Goal: Submit feedback/report problem: Provide input to the site owners about the experience or issues

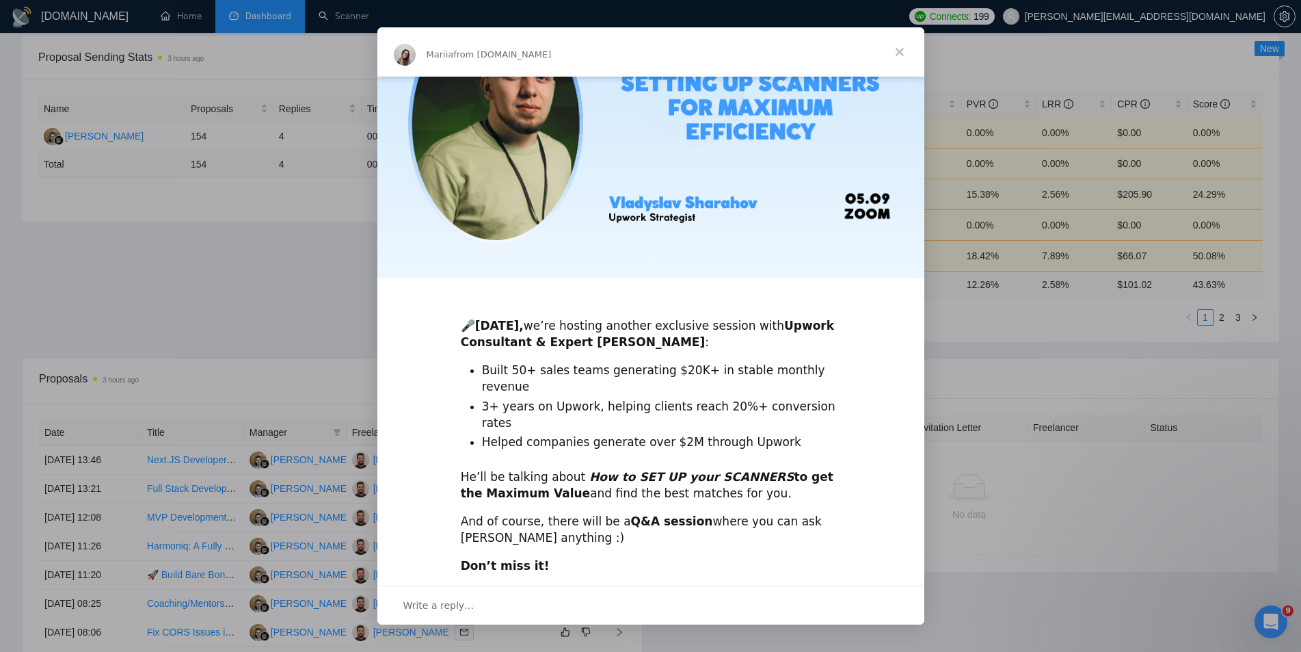
scroll to position [186, 0]
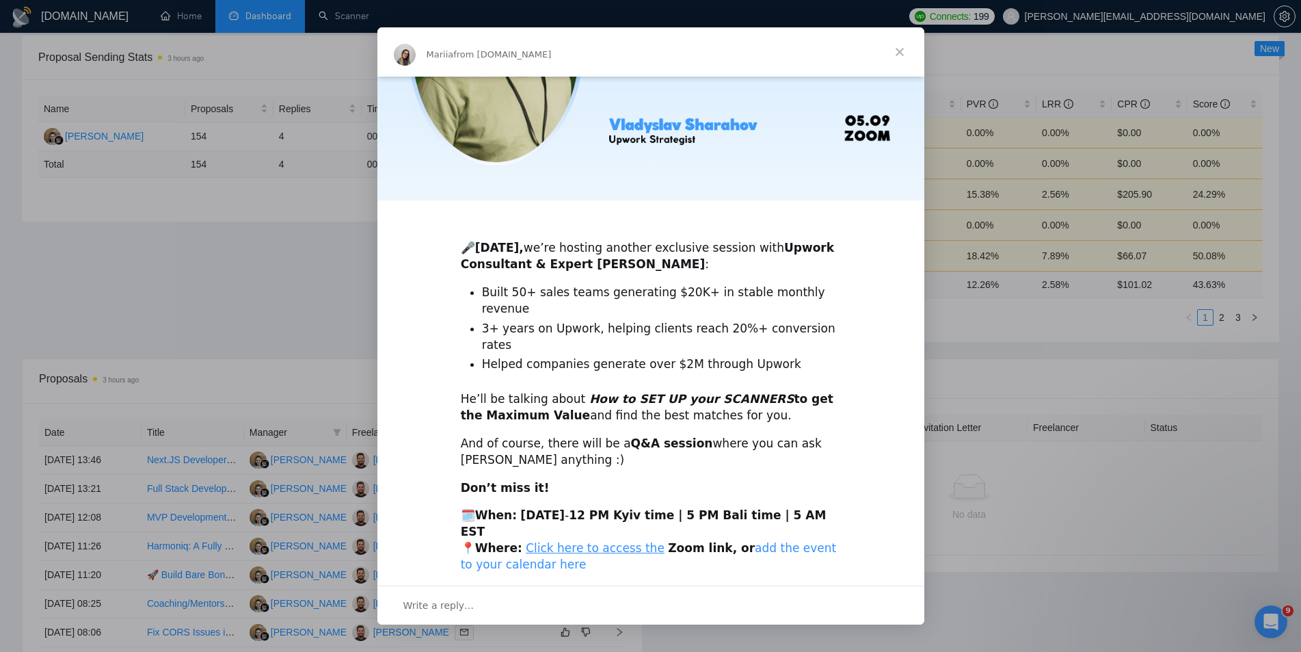
click at [778, 541] on link "add the event to your calendar here" at bounding box center [649, 556] width 376 height 30
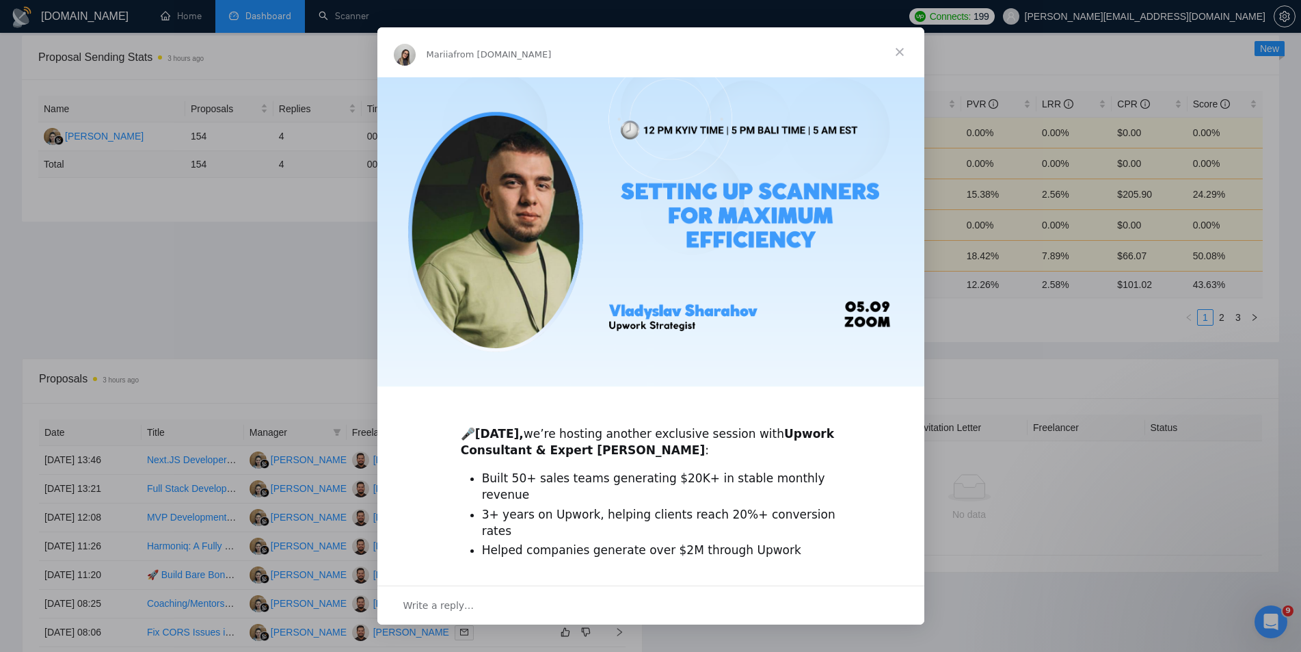
click at [902, 46] on span "Close" at bounding box center [899, 51] width 49 height 49
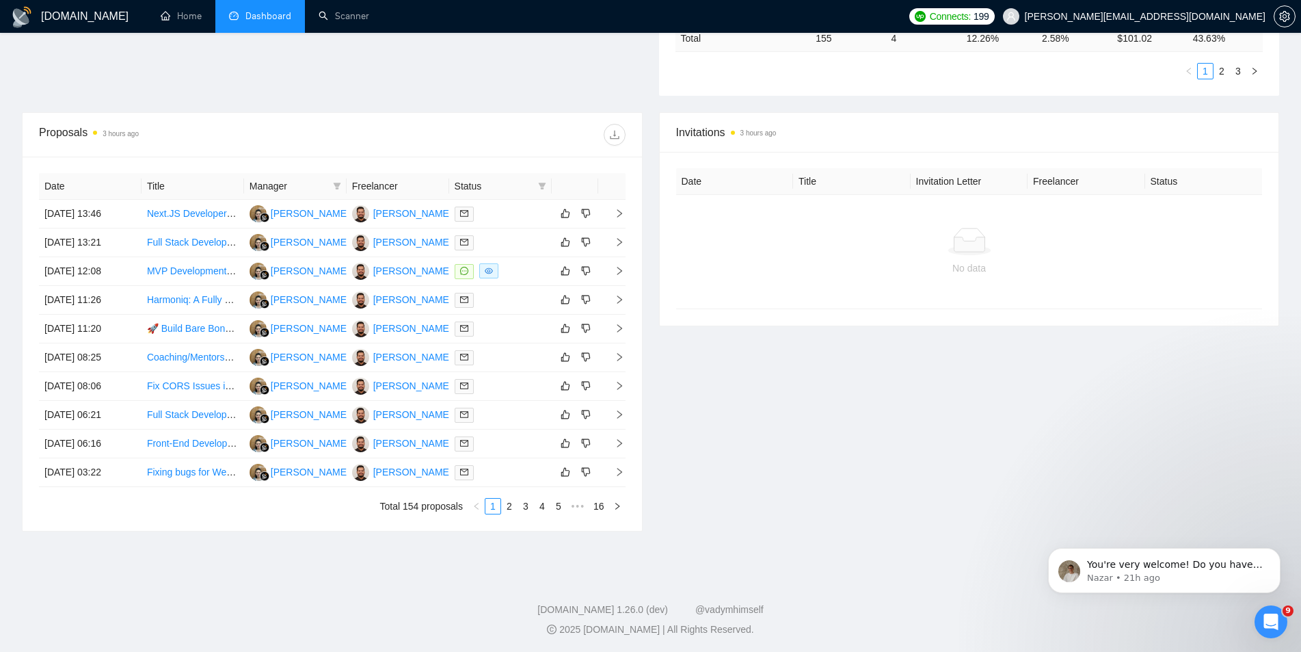
scroll to position [453, 0]
click at [504, 500] on link "2" at bounding box center [509, 504] width 15 height 15
click at [523, 500] on link "3" at bounding box center [525, 504] width 15 height 15
click at [493, 504] on link "1" at bounding box center [492, 504] width 15 height 15
click at [1266, 613] on icon "Open Intercom Messenger" at bounding box center [1269, 619] width 23 height 23
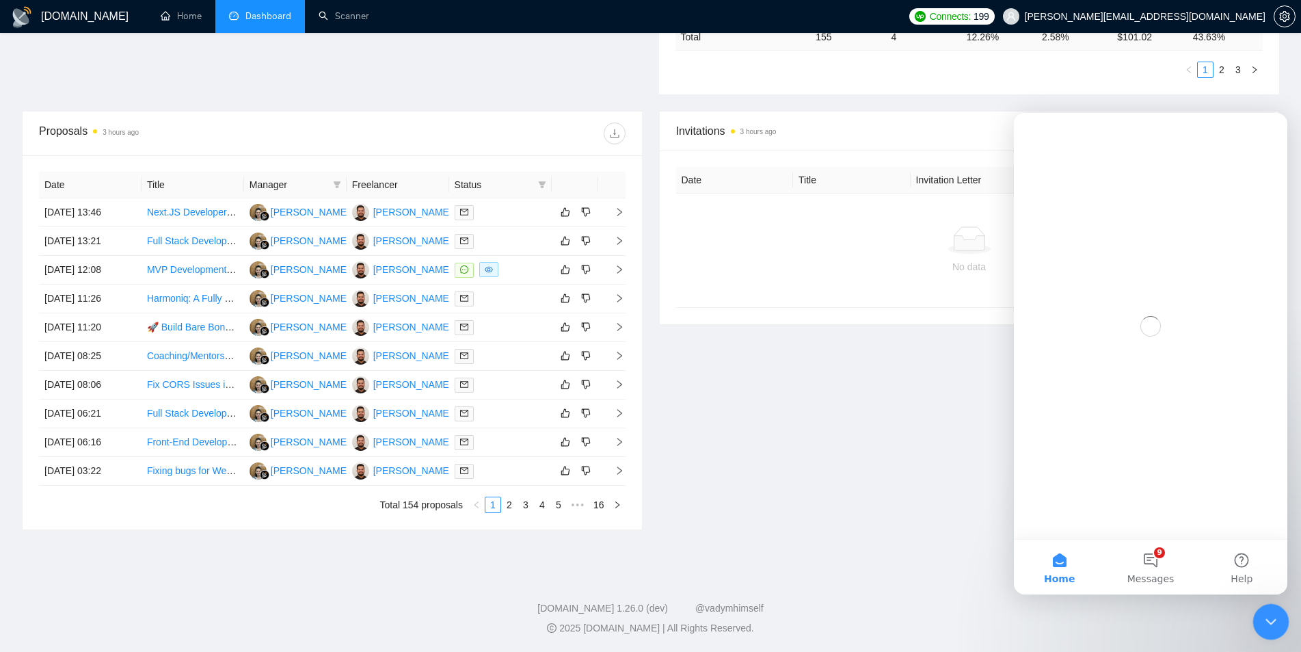
scroll to position [0, 0]
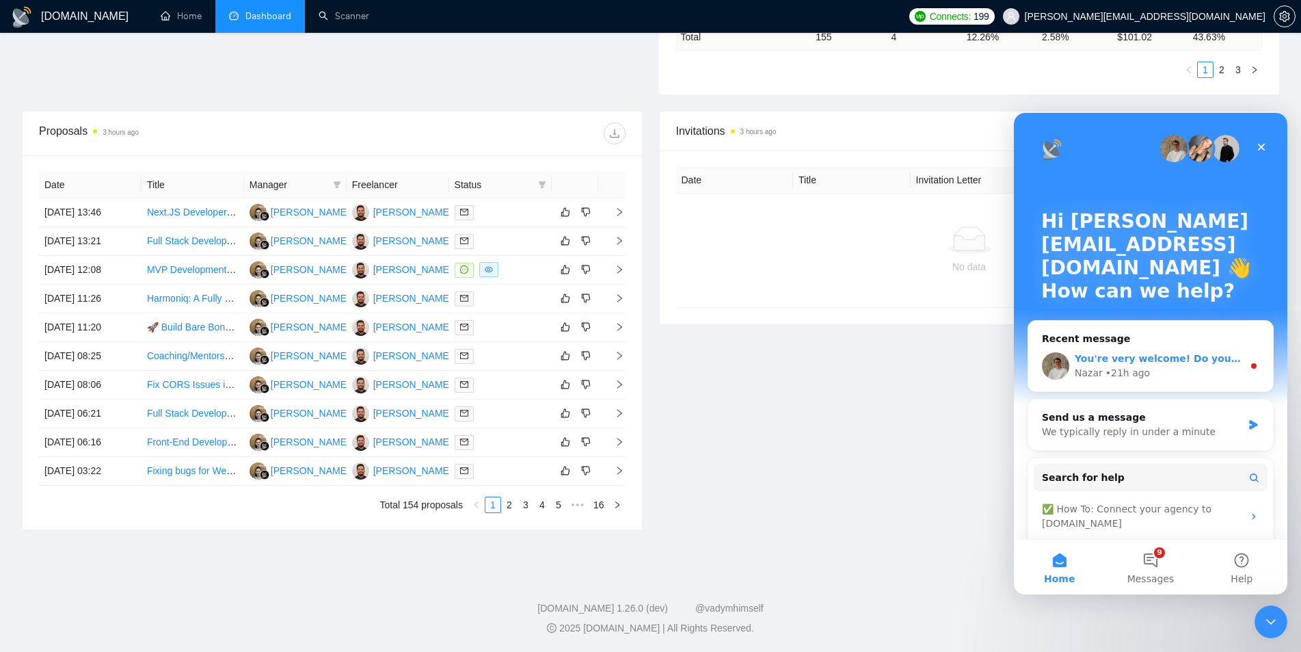
click at [1172, 371] on div "Nazar • 21h ago" at bounding box center [1159, 373] width 168 height 14
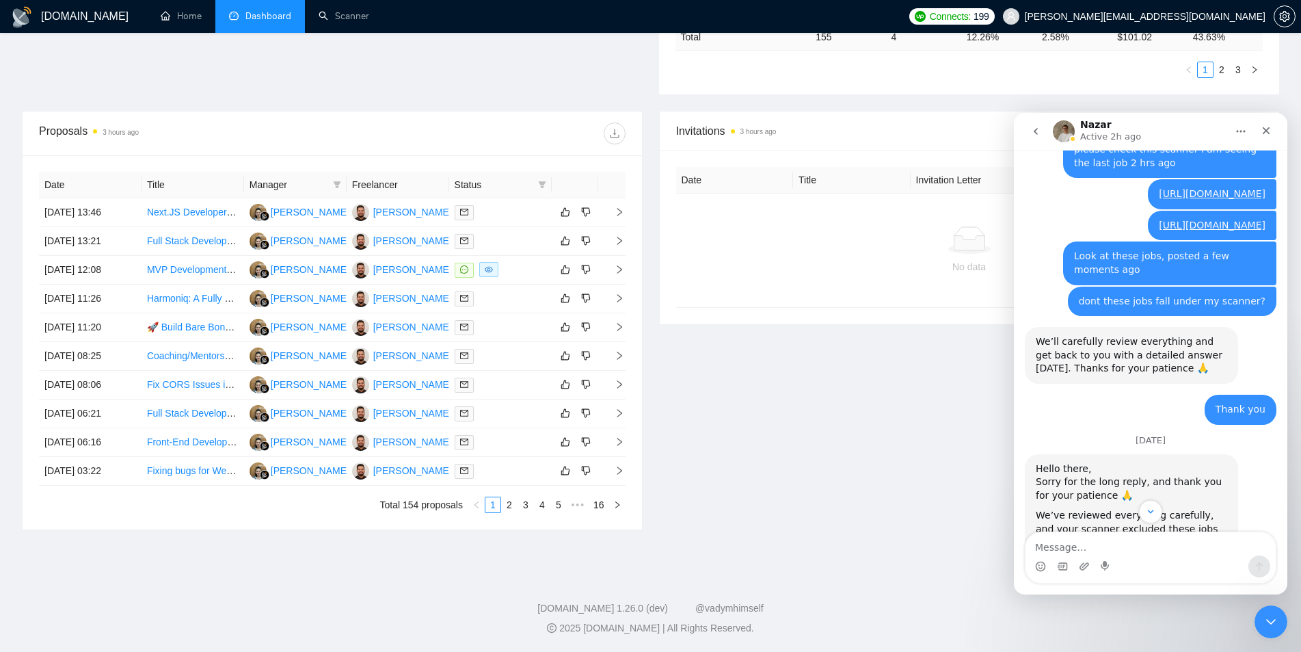
scroll to position [1916, 0]
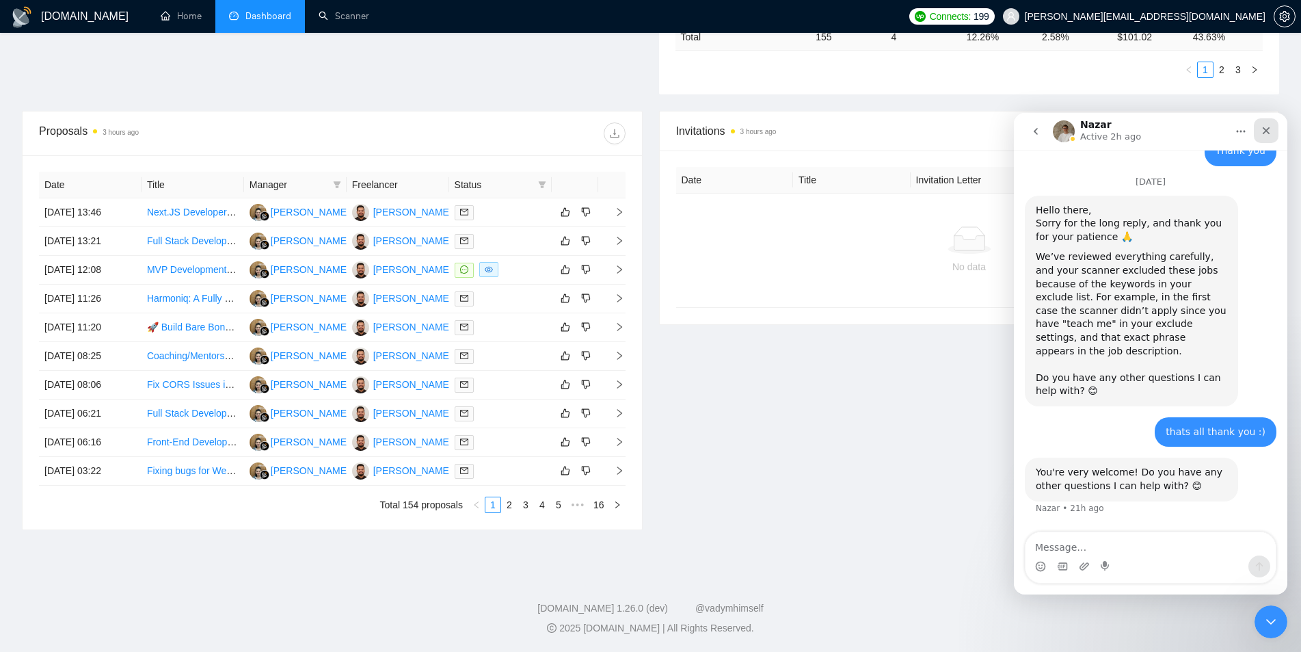
click at [1271, 134] on icon "Close" at bounding box center [1266, 130] width 11 height 11
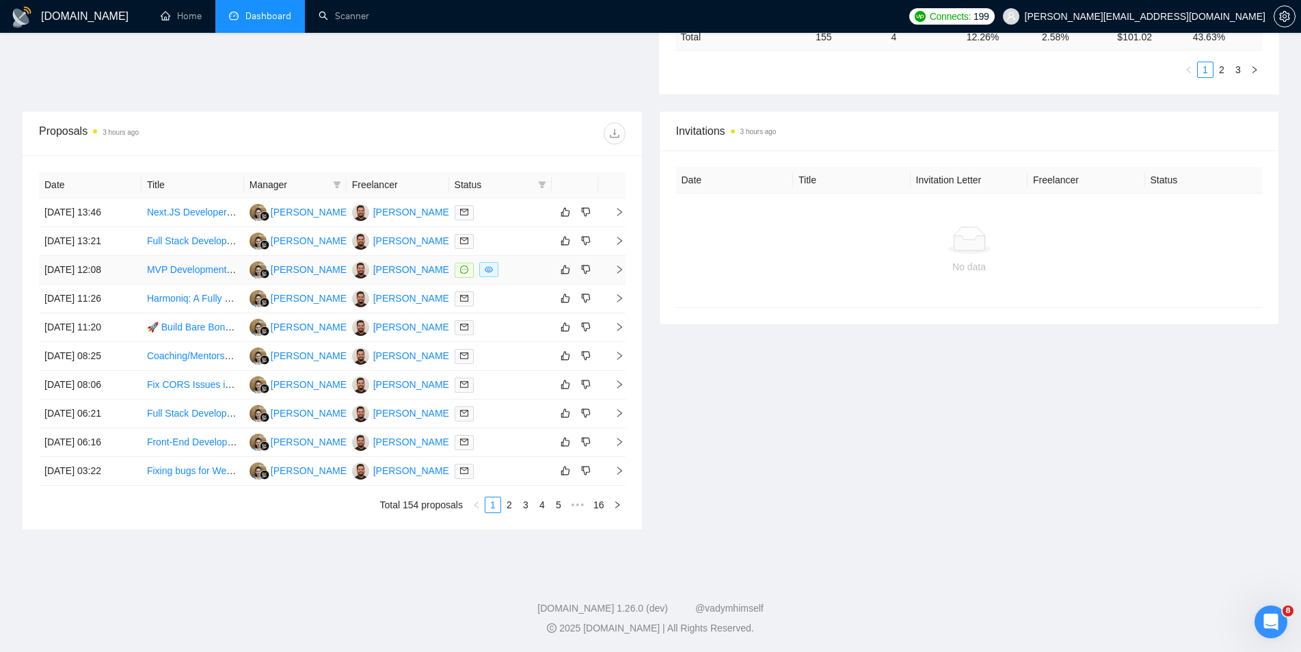
click at [619, 269] on icon "right" at bounding box center [620, 270] width 10 height 10
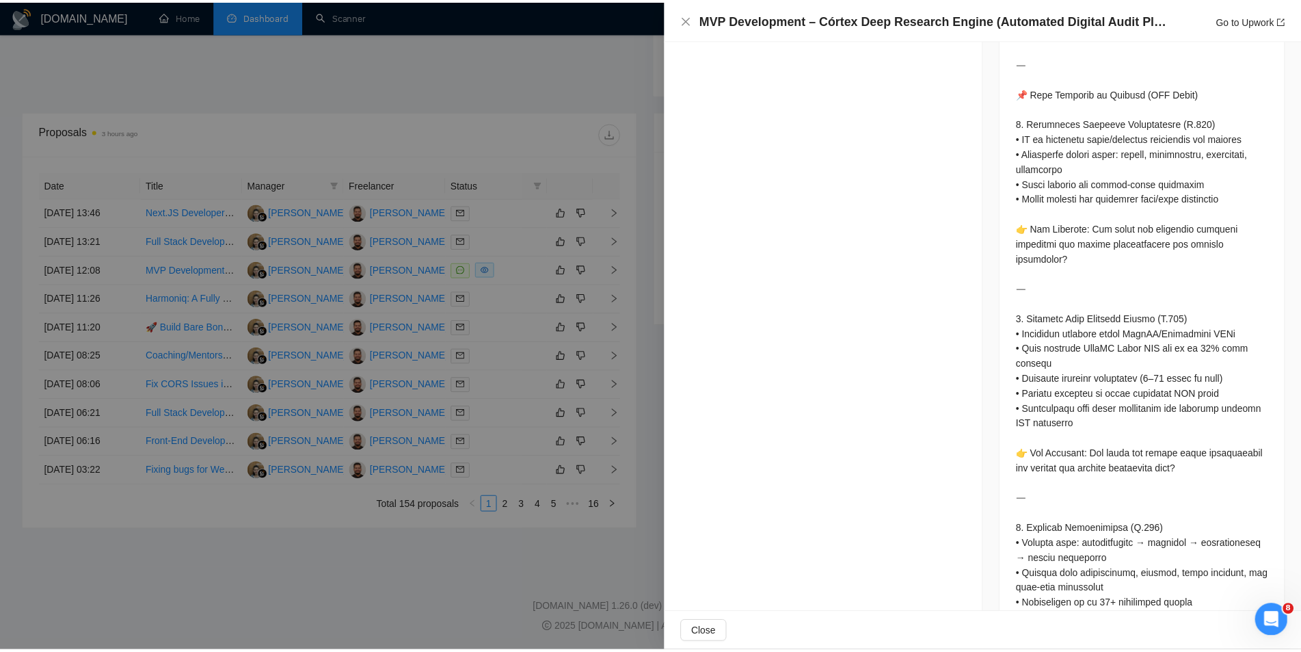
scroll to position [820, 0]
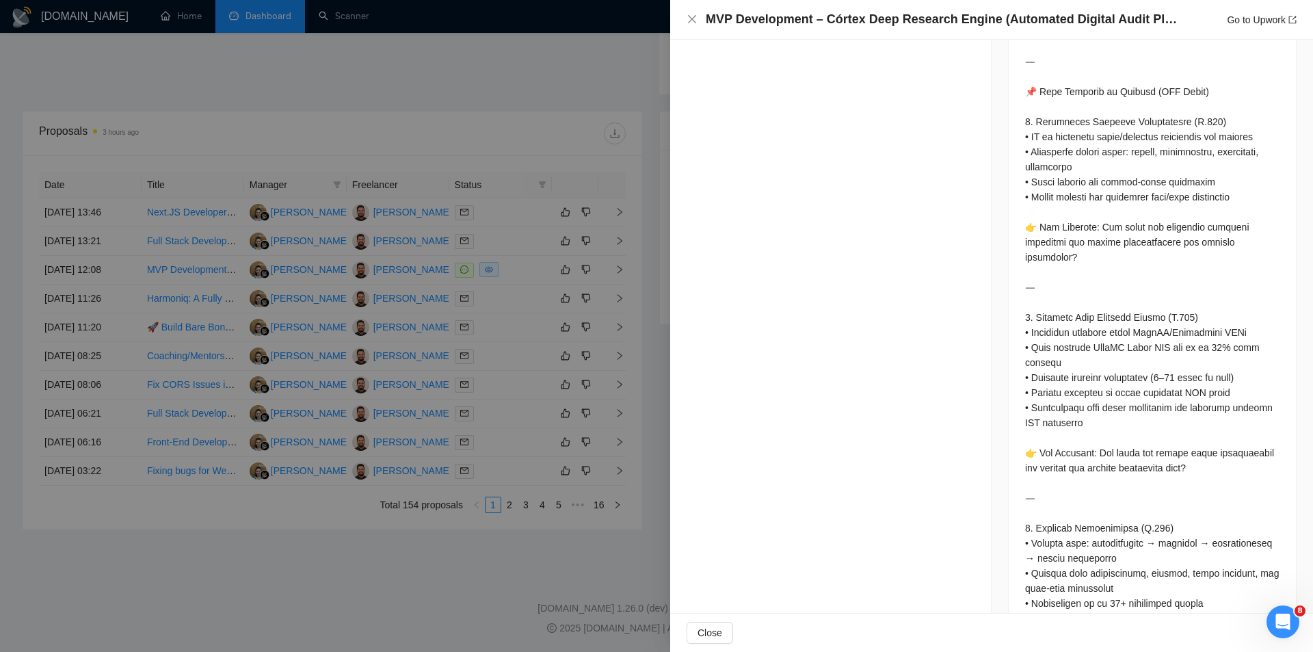
click at [693, 29] on div "MVP Development – Córtex Deep Research Engine (Automated Digital Audit Platform…" at bounding box center [991, 20] width 643 height 40
click at [689, 20] on icon "close" at bounding box center [691, 19] width 11 height 11
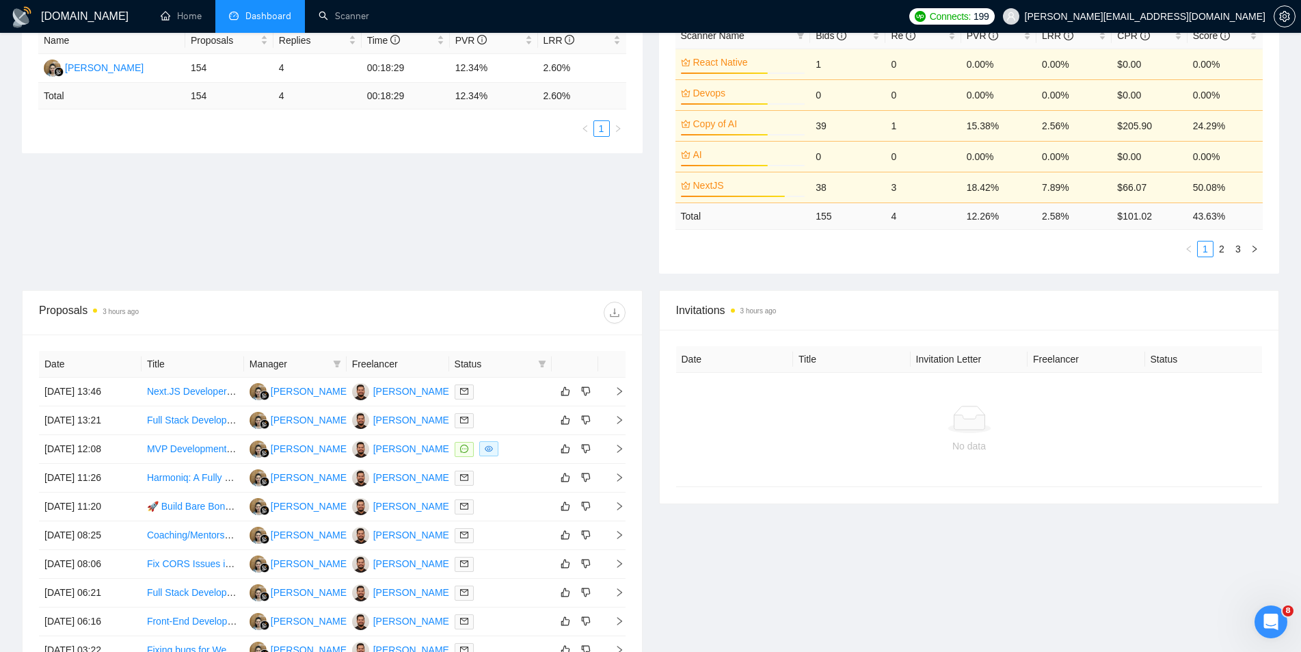
scroll to position [453, 0]
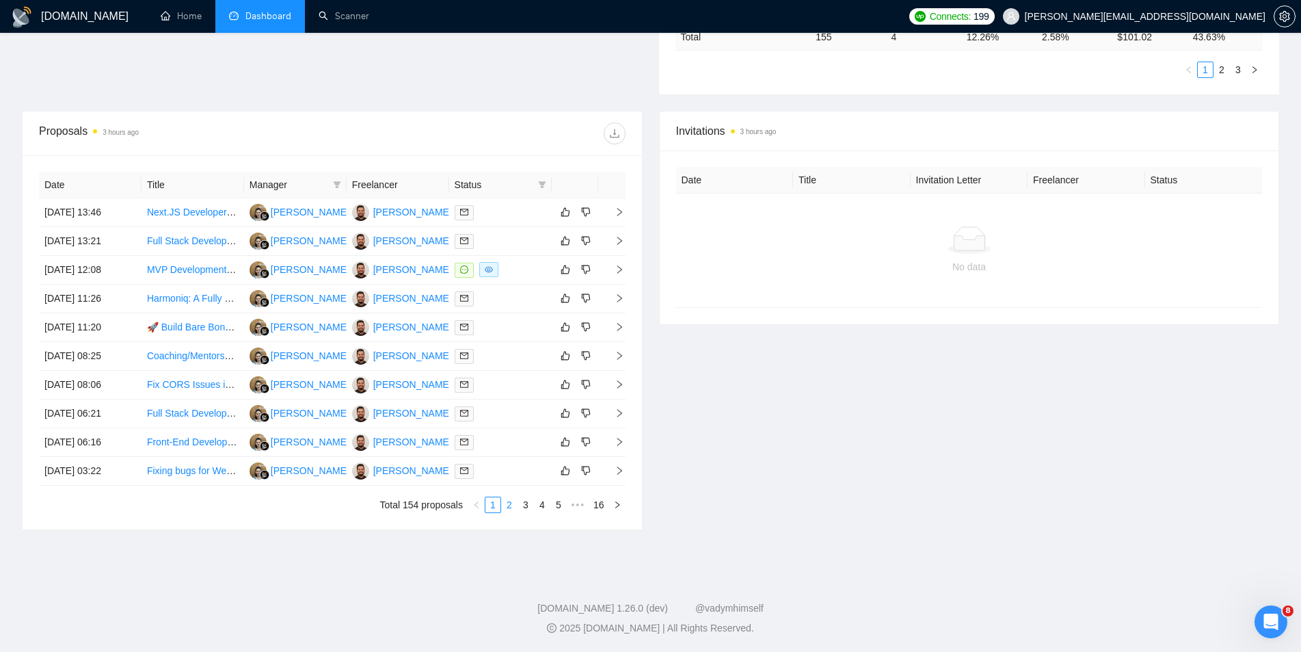
click at [509, 501] on link "2" at bounding box center [509, 504] width 15 height 15
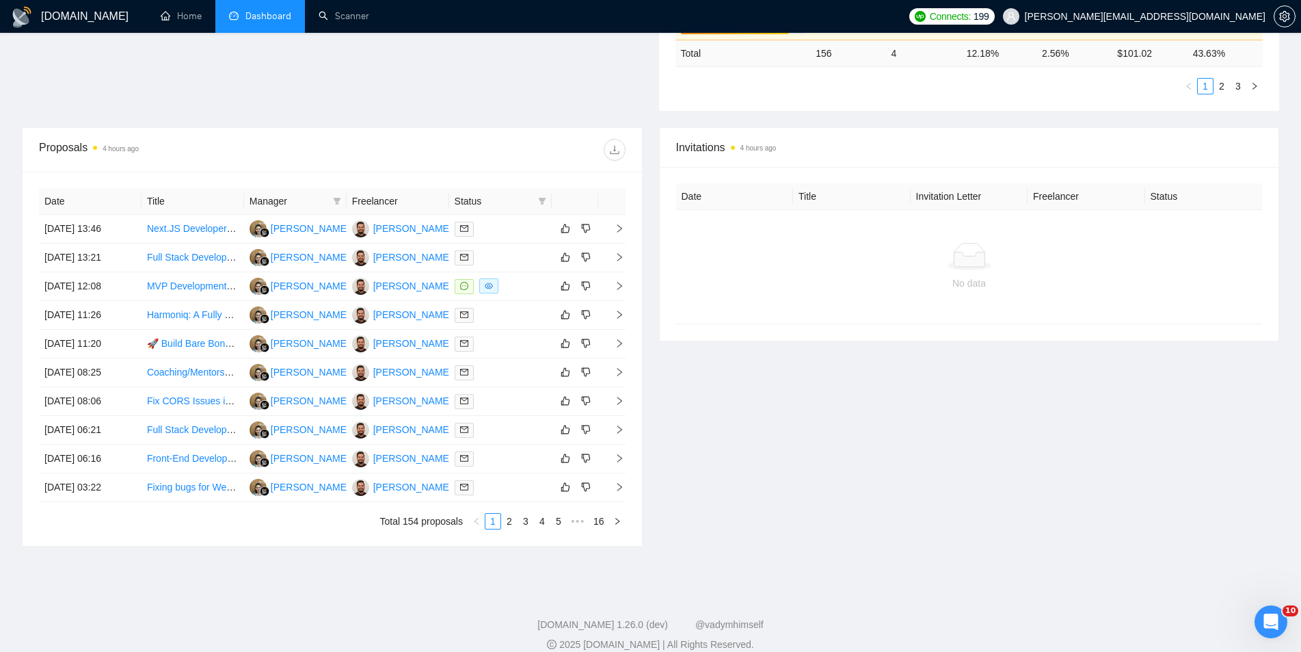
scroll to position [453, 0]
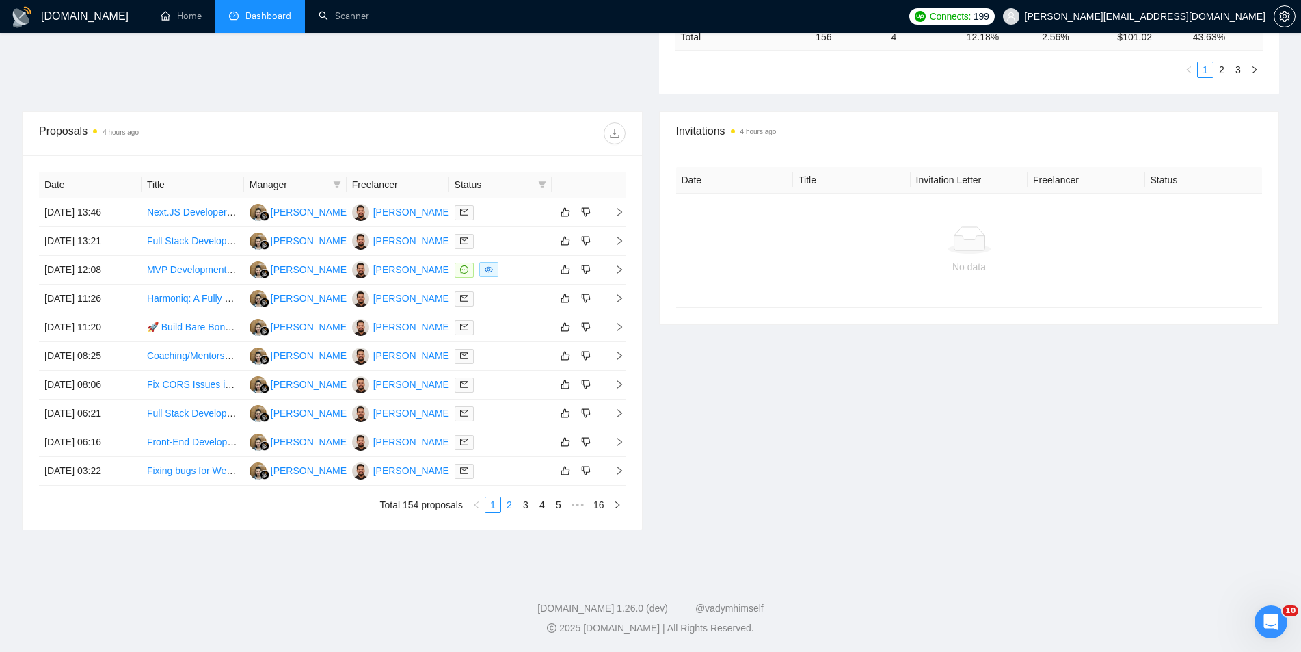
click at [505, 498] on link "2" at bounding box center [509, 504] width 15 height 15
click at [525, 511] on link "3" at bounding box center [525, 504] width 15 height 15
click at [503, 507] on link "2" at bounding box center [509, 504] width 15 height 15
click at [494, 507] on link "1" at bounding box center [492, 504] width 15 height 15
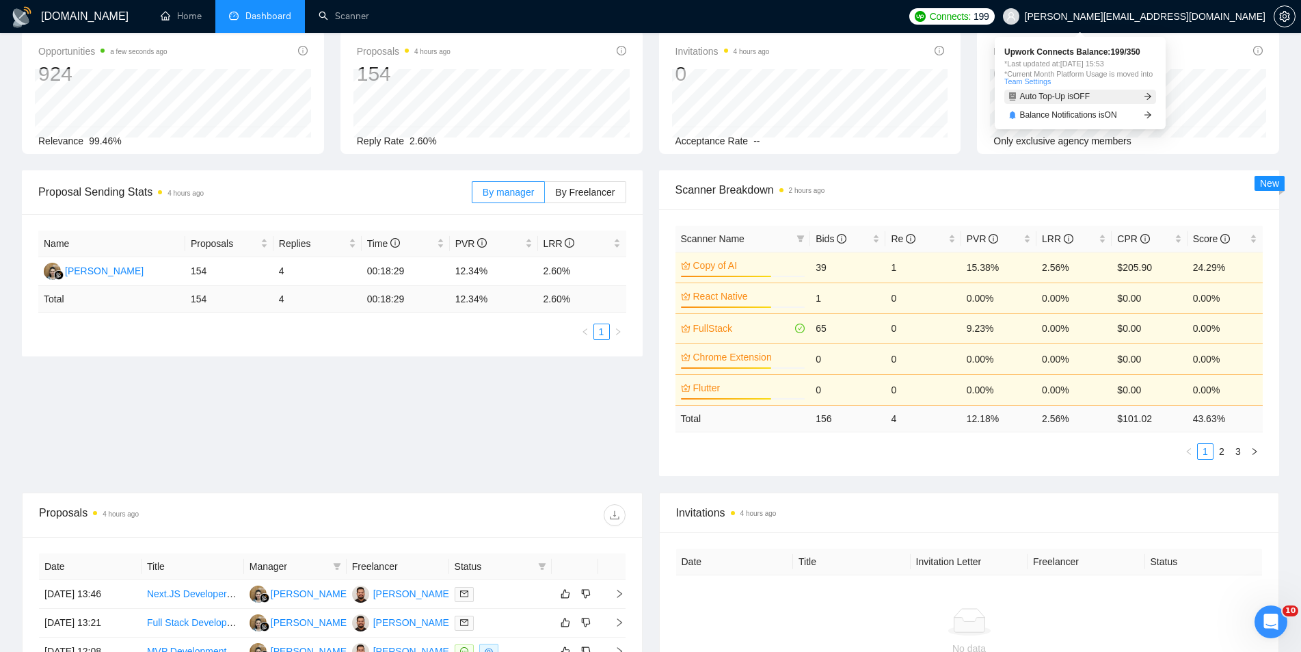
click at [1146, 92] on icon "arrow-right" at bounding box center [1148, 96] width 8 height 8
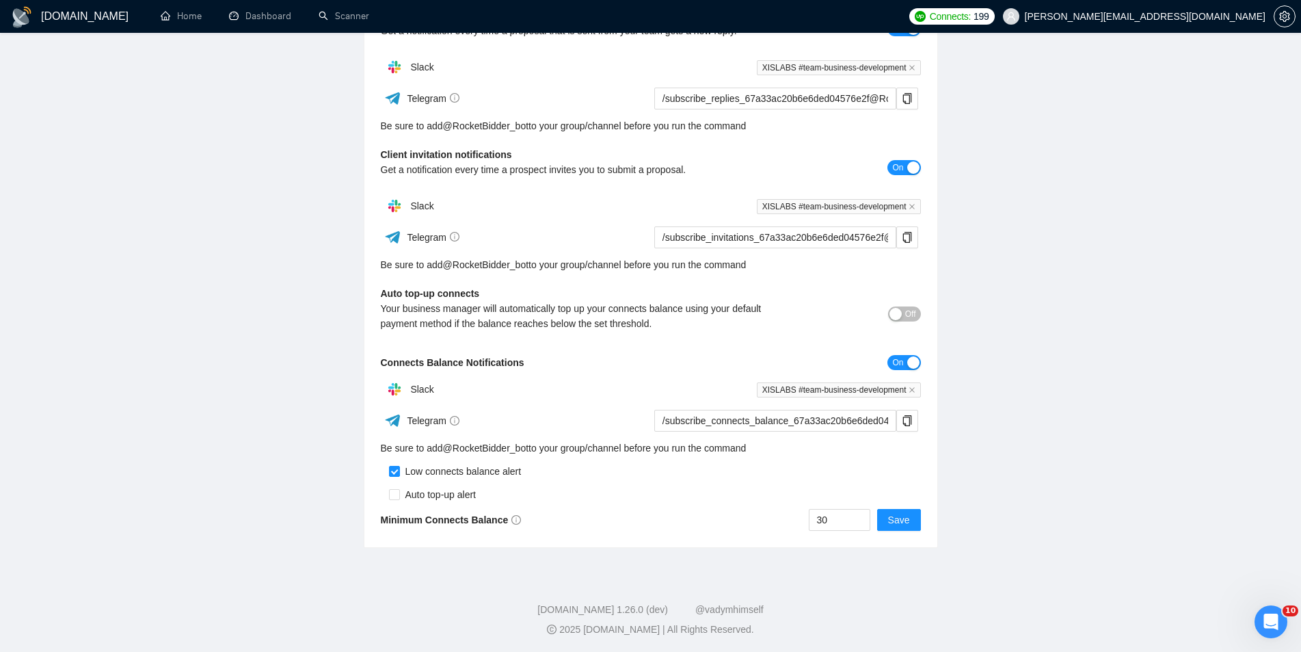
scroll to position [230, 0]
click at [838, 512] on input "30" at bounding box center [839, 518] width 60 height 21
type input "20"
click at [390, 487] on input "checkbox" at bounding box center [394, 492] width 11 height 11
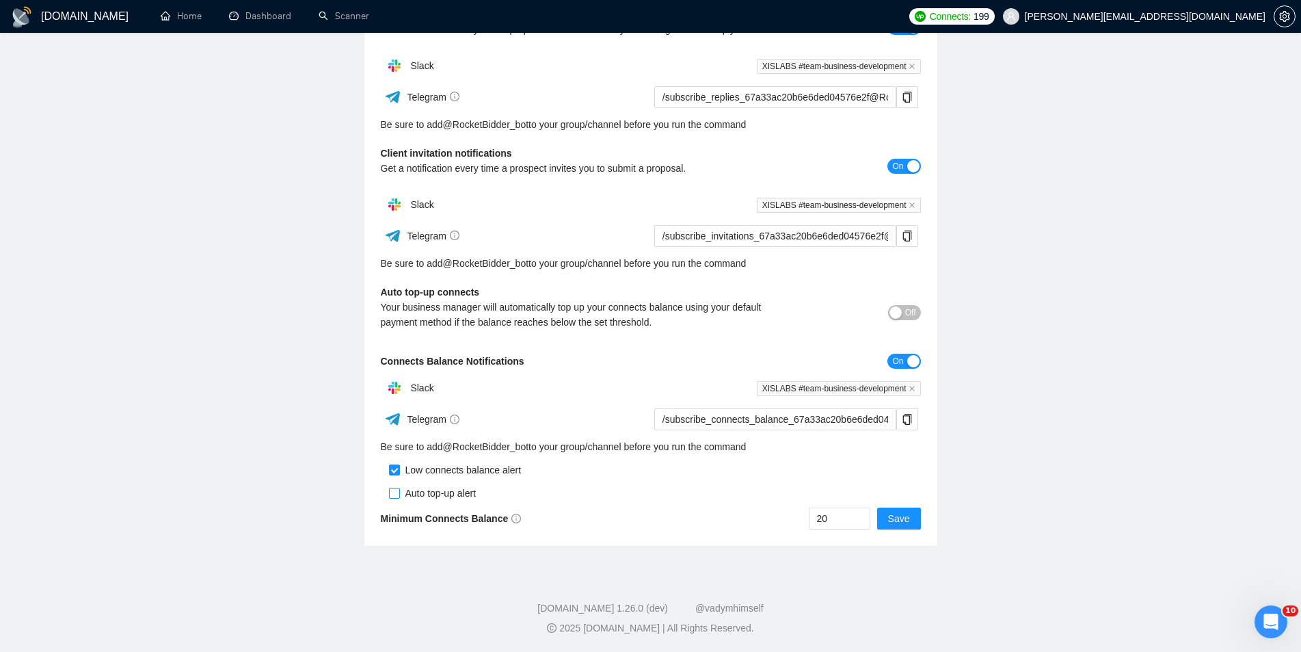
checkbox input "true"
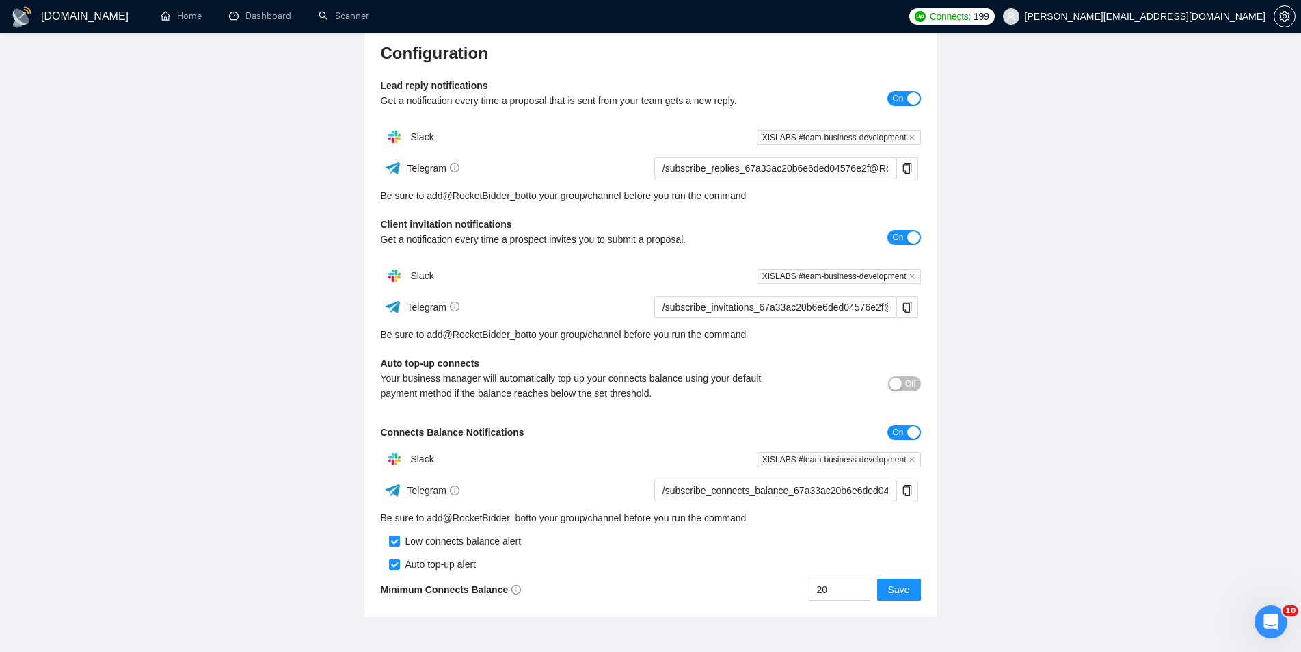
scroll to position [161, 0]
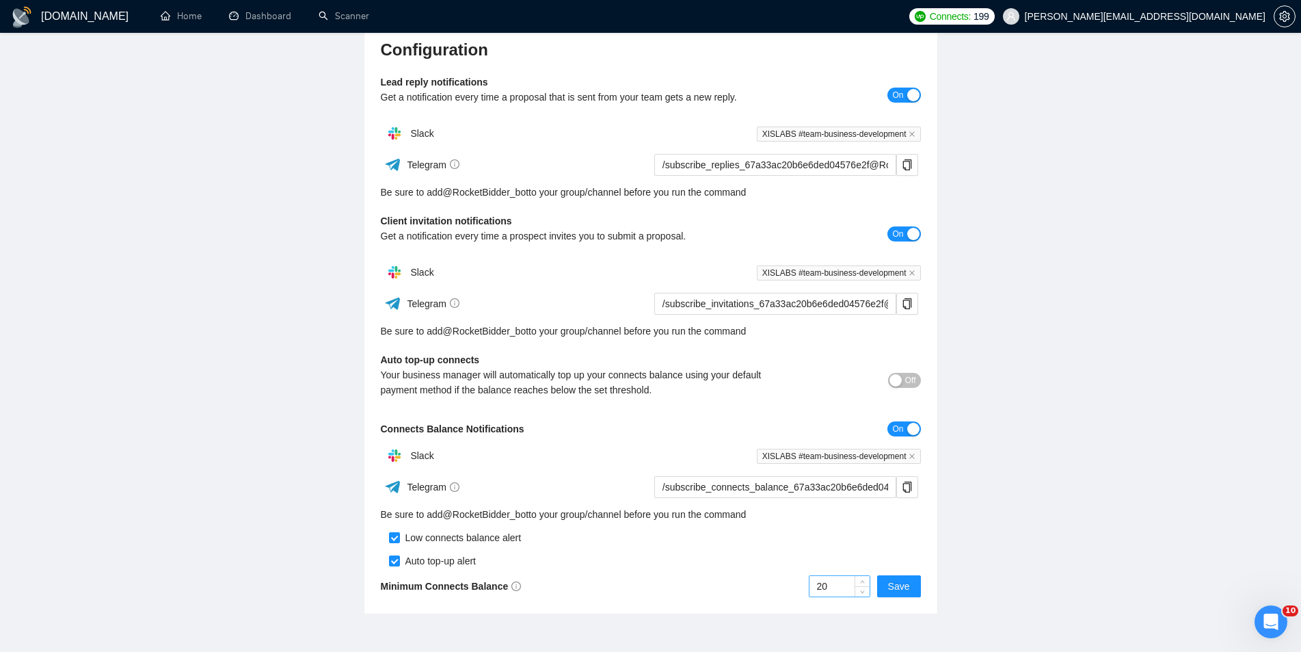
click at [843, 587] on input "20" at bounding box center [839, 586] width 60 height 21
type input "25"
click at [909, 581] on span "Save" at bounding box center [899, 585] width 22 height 15
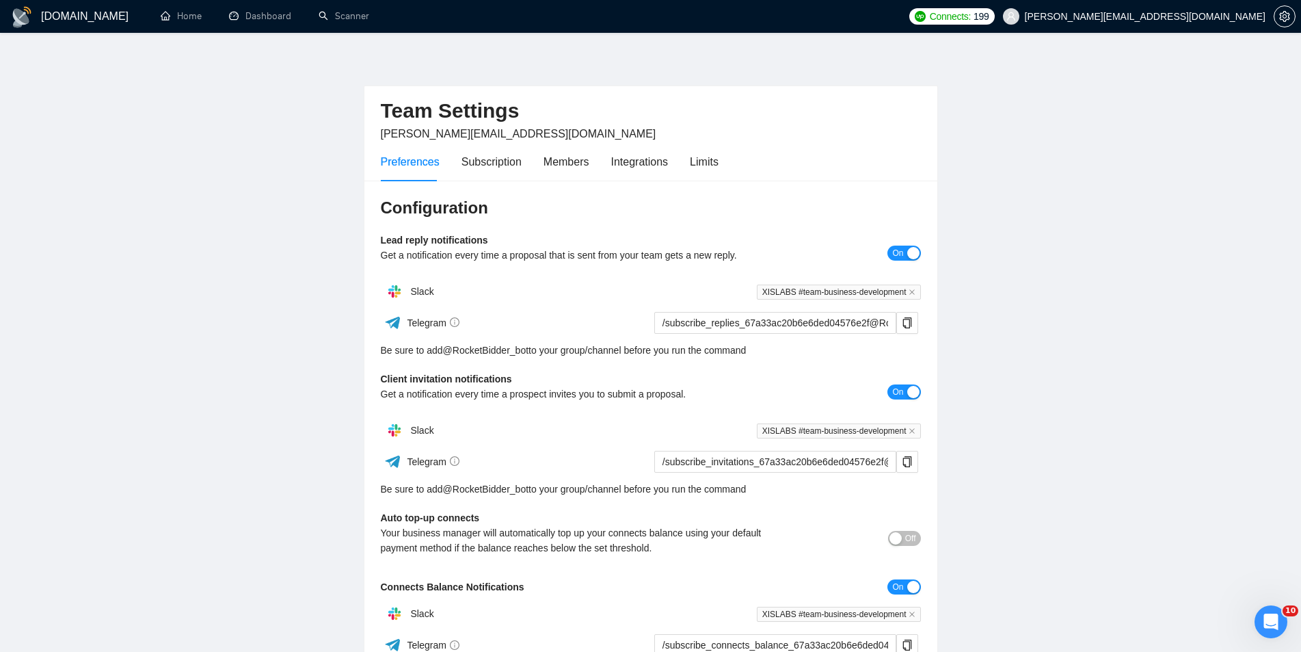
scroll to position [0, 0]
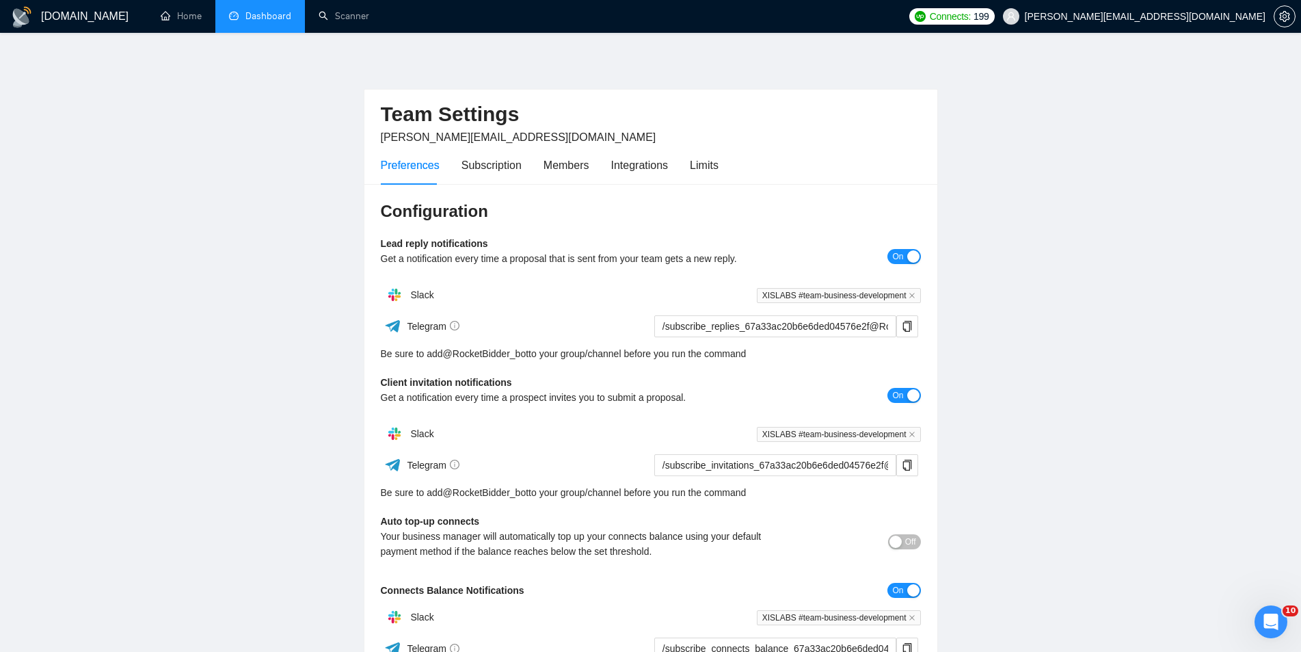
click at [283, 15] on link "Dashboard" at bounding box center [260, 16] width 62 height 12
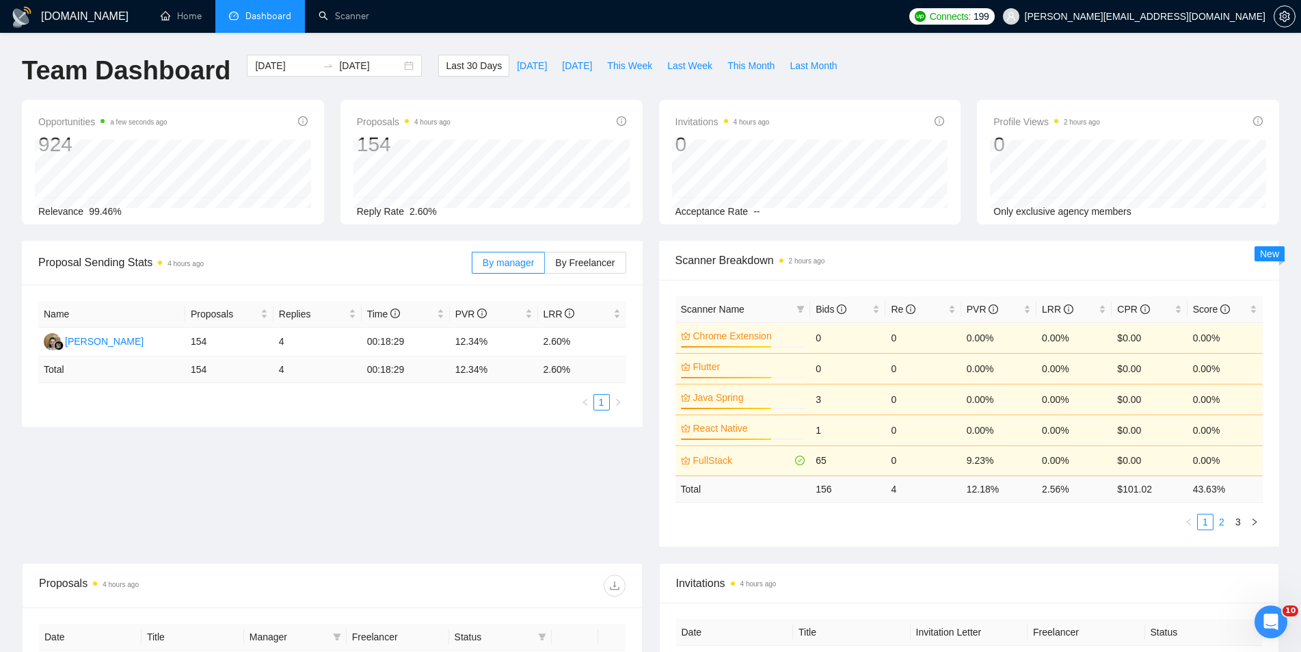
click at [1221, 526] on link "2" at bounding box center [1221, 521] width 15 height 15
click at [1205, 524] on link "1" at bounding box center [1205, 522] width 15 height 15
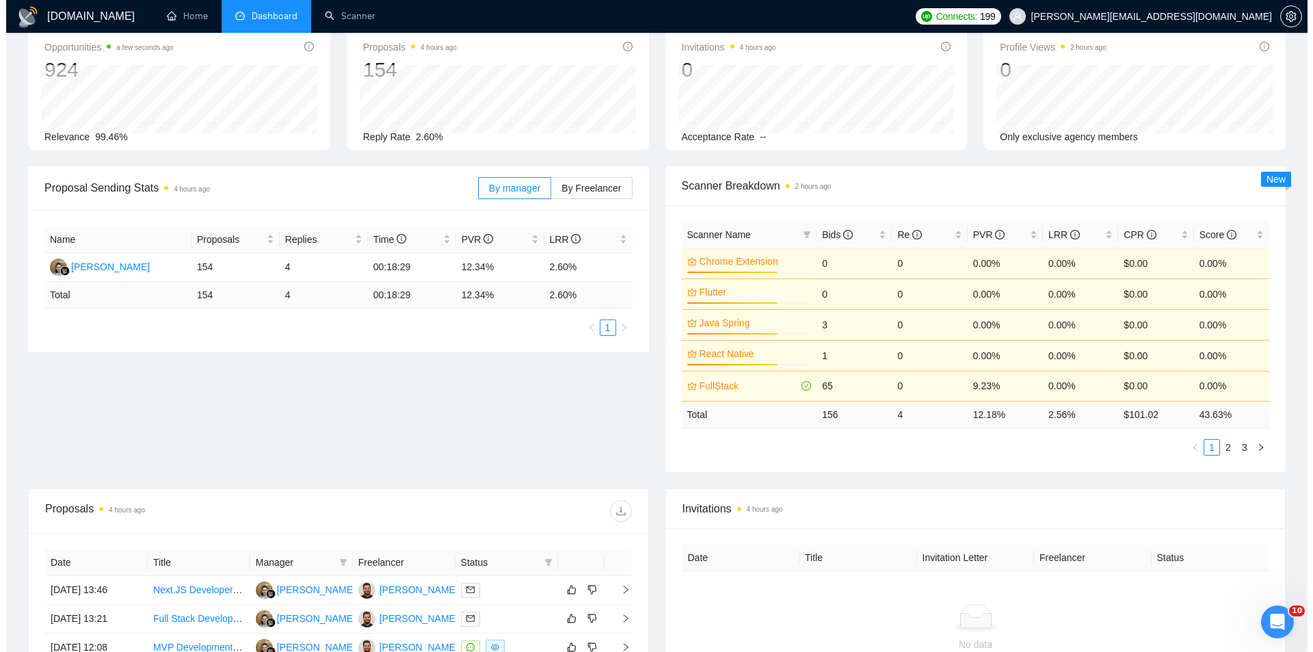
scroll to position [205, 0]
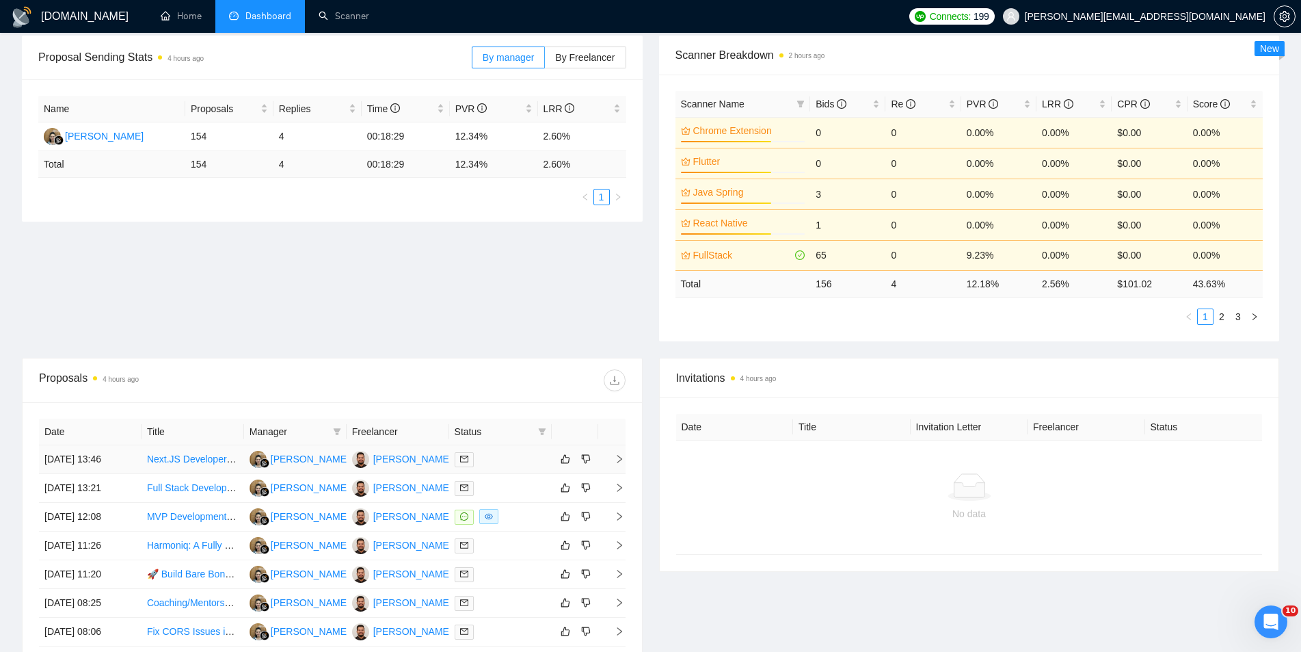
click at [613, 457] on span "right" at bounding box center [614, 459] width 21 height 10
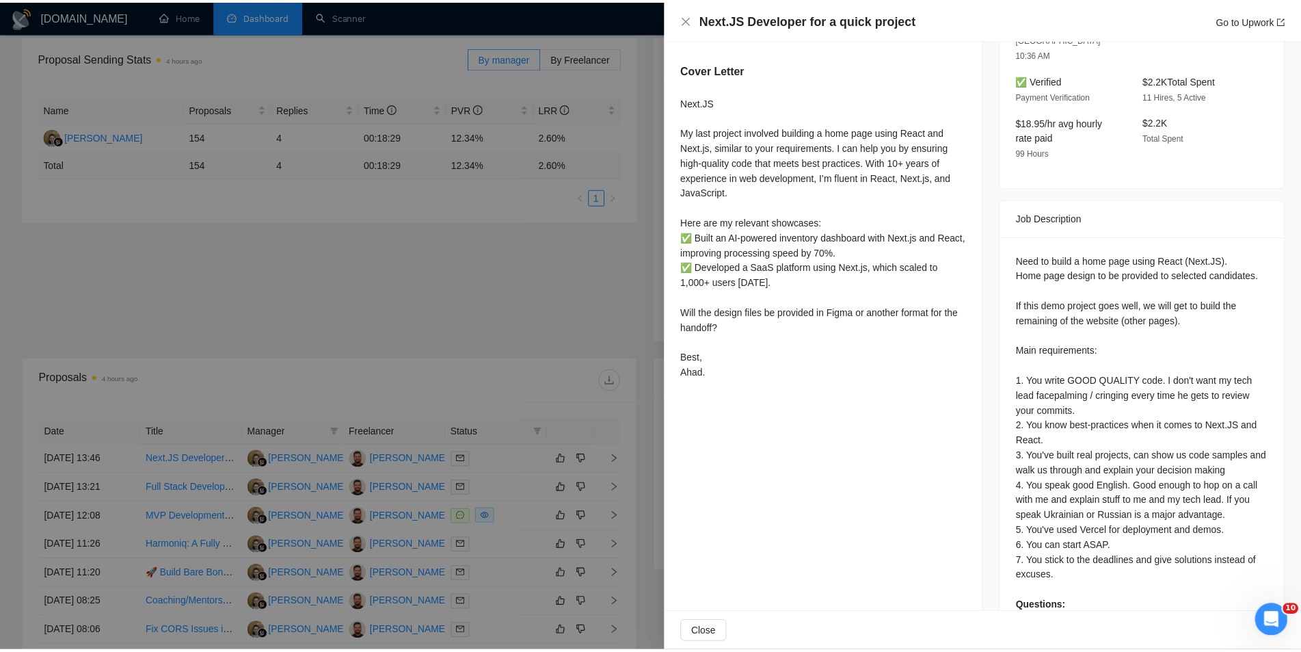
scroll to position [436, 0]
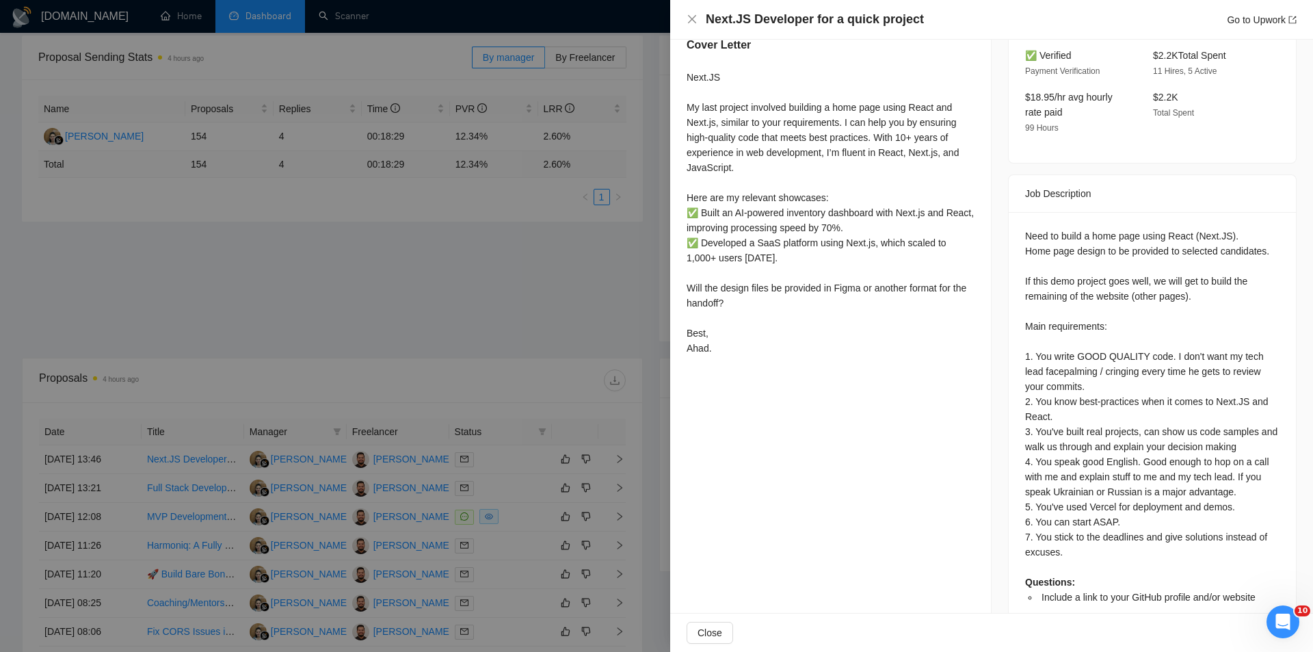
click at [554, 397] on div at bounding box center [656, 326] width 1313 height 652
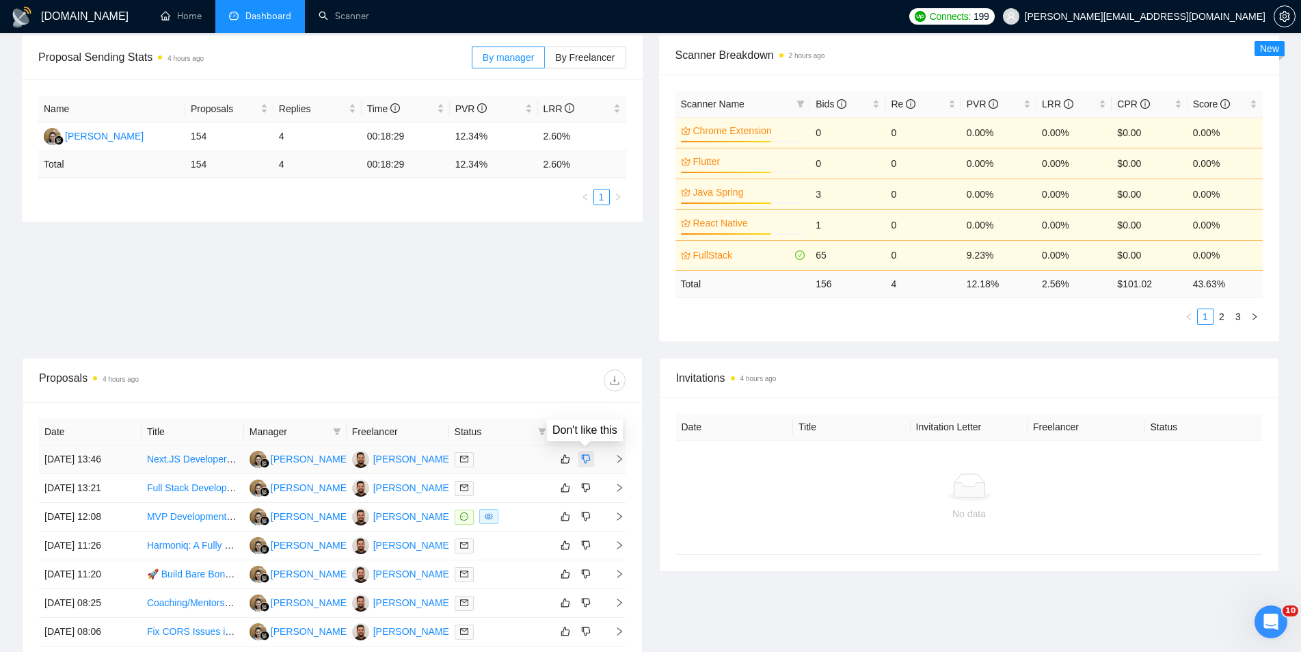
click at [589, 463] on icon "dislike" at bounding box center [586, 458] width 10 height 11
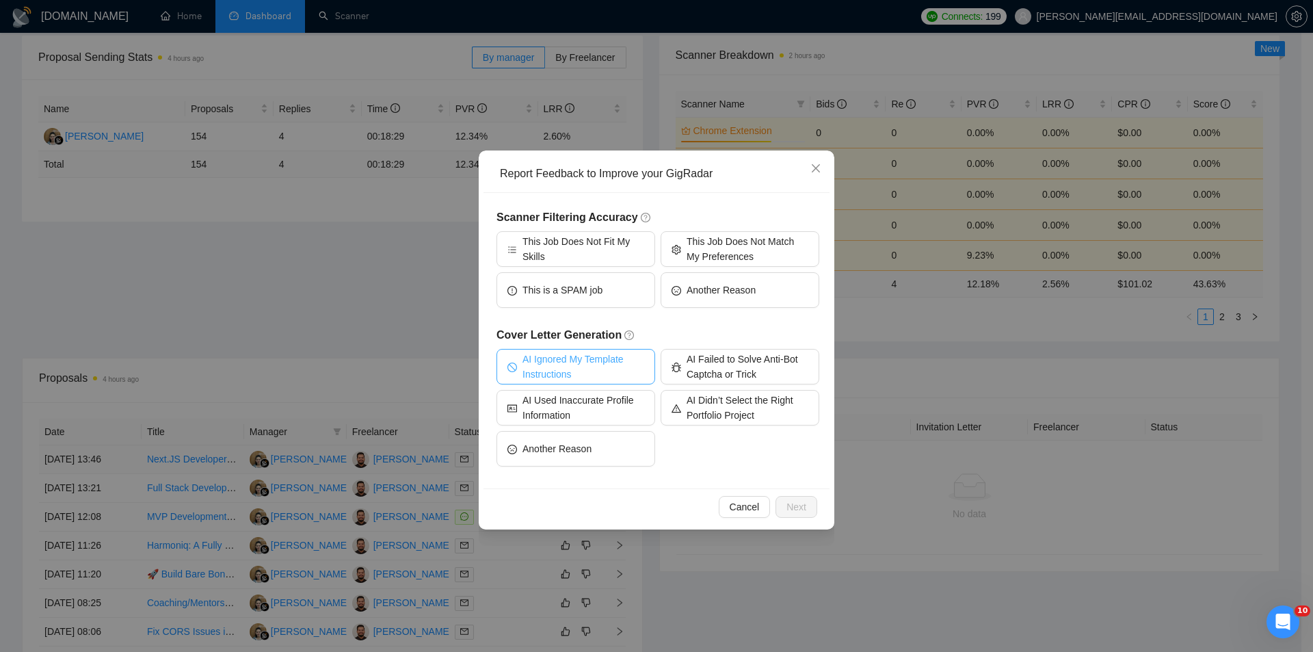
click at [603, 373] on span "AI Ignored My Template Instructions" at bounding box center [583, 366] width 122 height 30
click at [781, 375] on span "AI Failed to Solve Anti-Bot Captcha or Trick" at bounding box center [747, 366] width 122 height 30
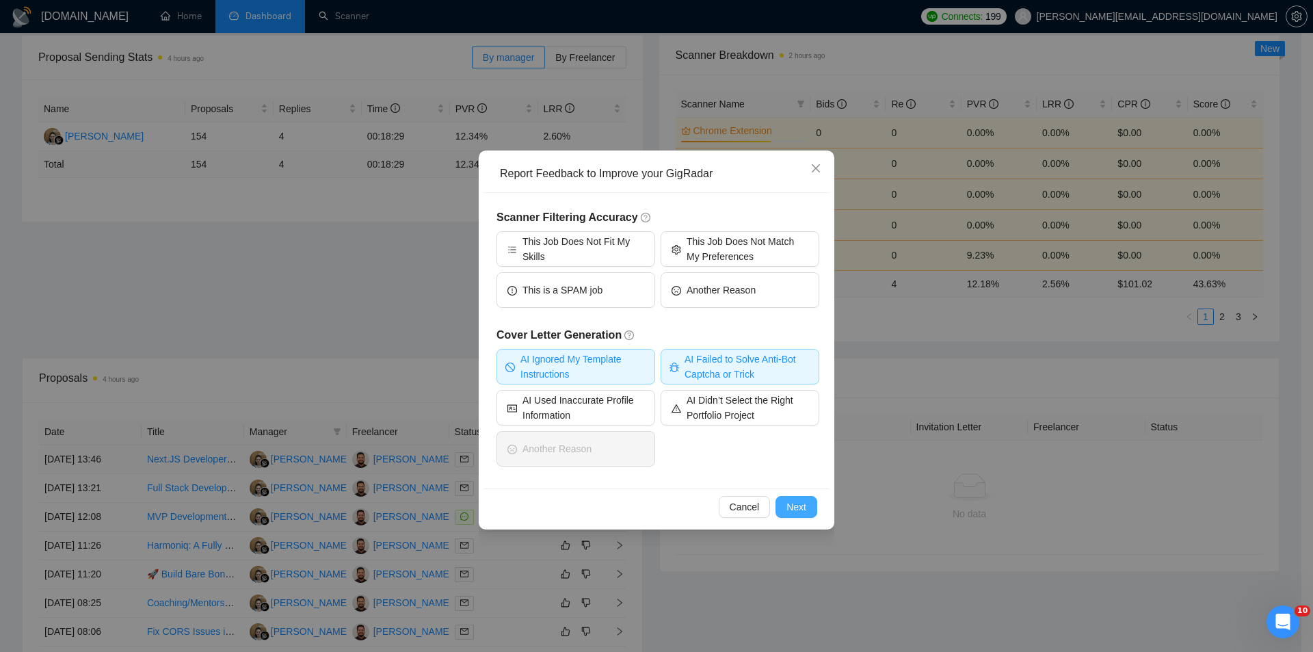
click at [794, 498] on button "Next" at bounding box center [796, 507] width 42 height 22
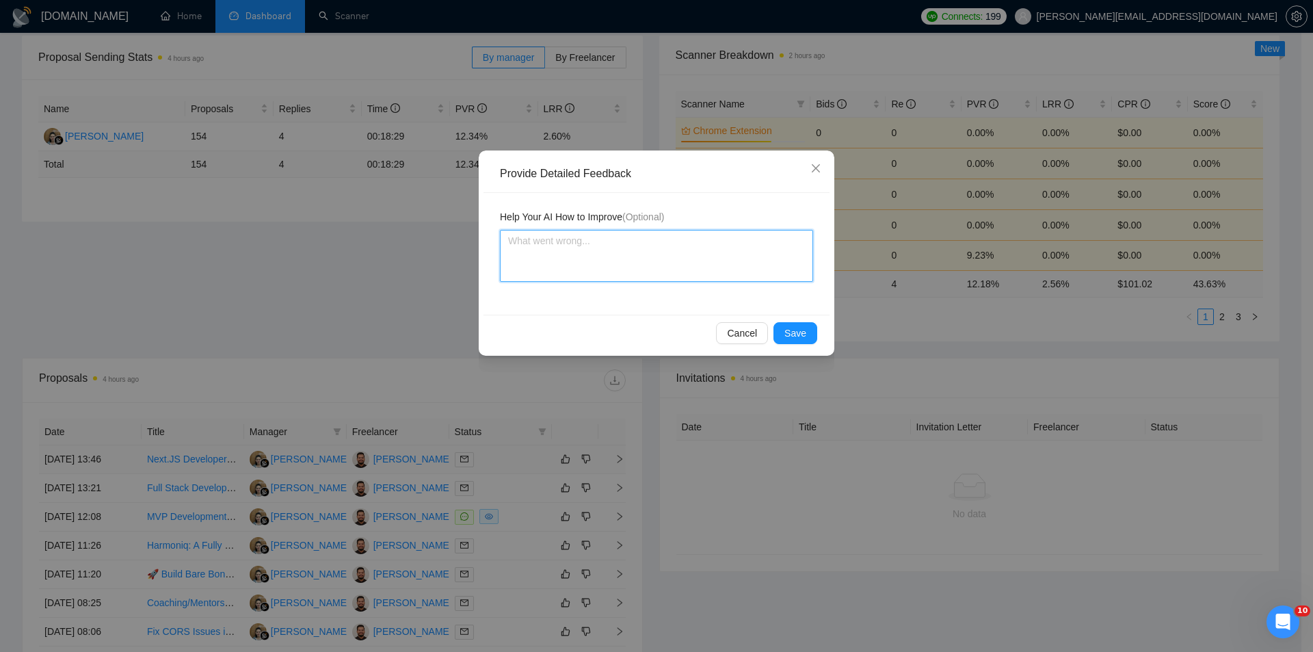
click at [649, 250] on textarea at bounding box center [656, 256] width 313 height 52
type textarea "t"
type textarea "th"
type textarea "the"
type textarea "they"
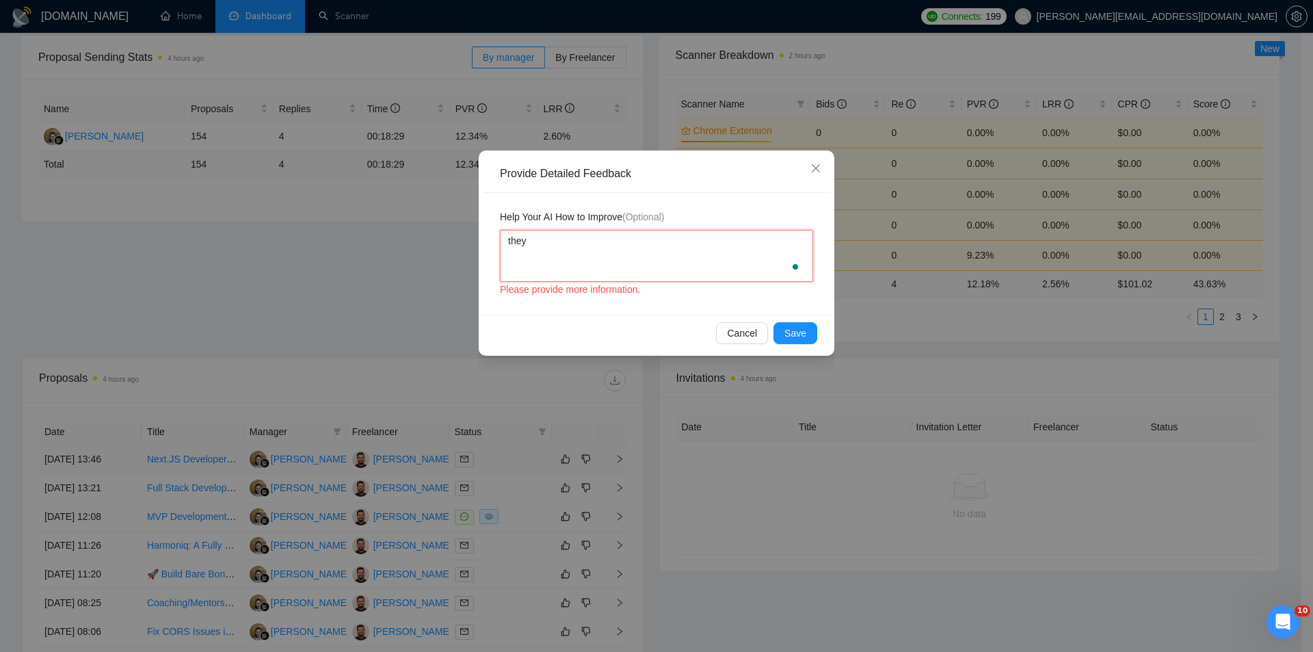
type textarea "they"
type textarea "they a"
type textarea "they ar"
type textarea "they are"
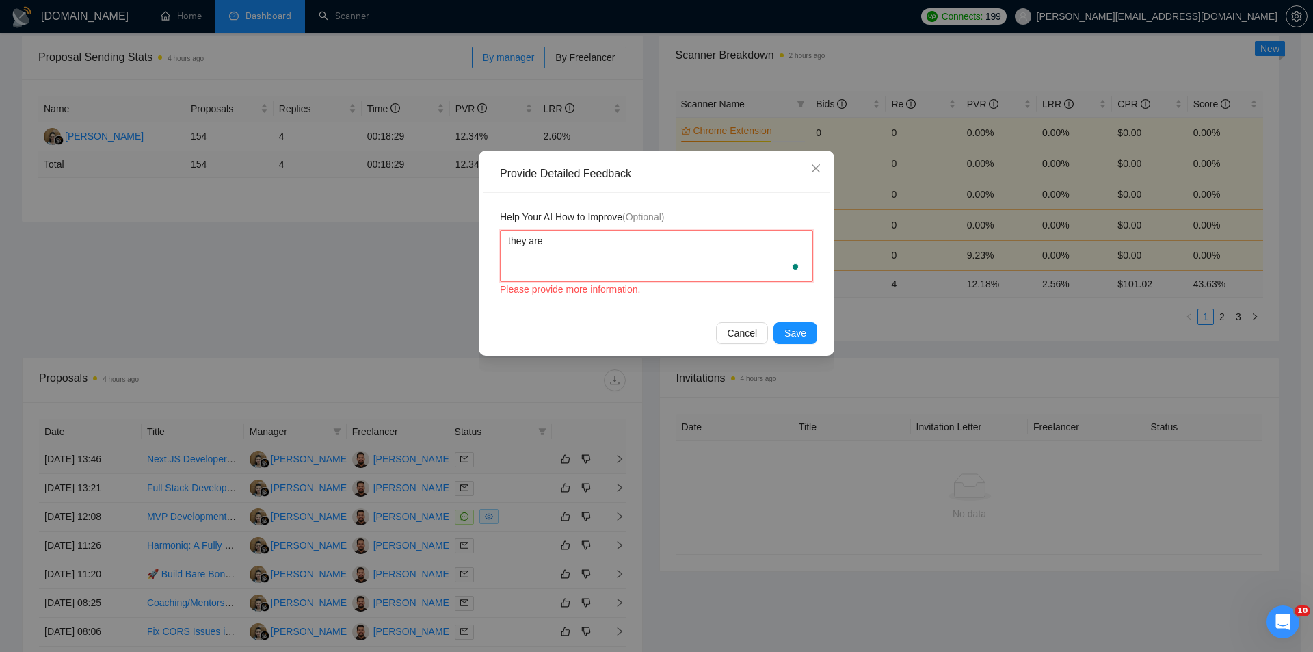
type textarea "they are a"
type textarea "they are as"
type textarea "they are ask"
type textarea "they are aski"
type textarea "they are askin"
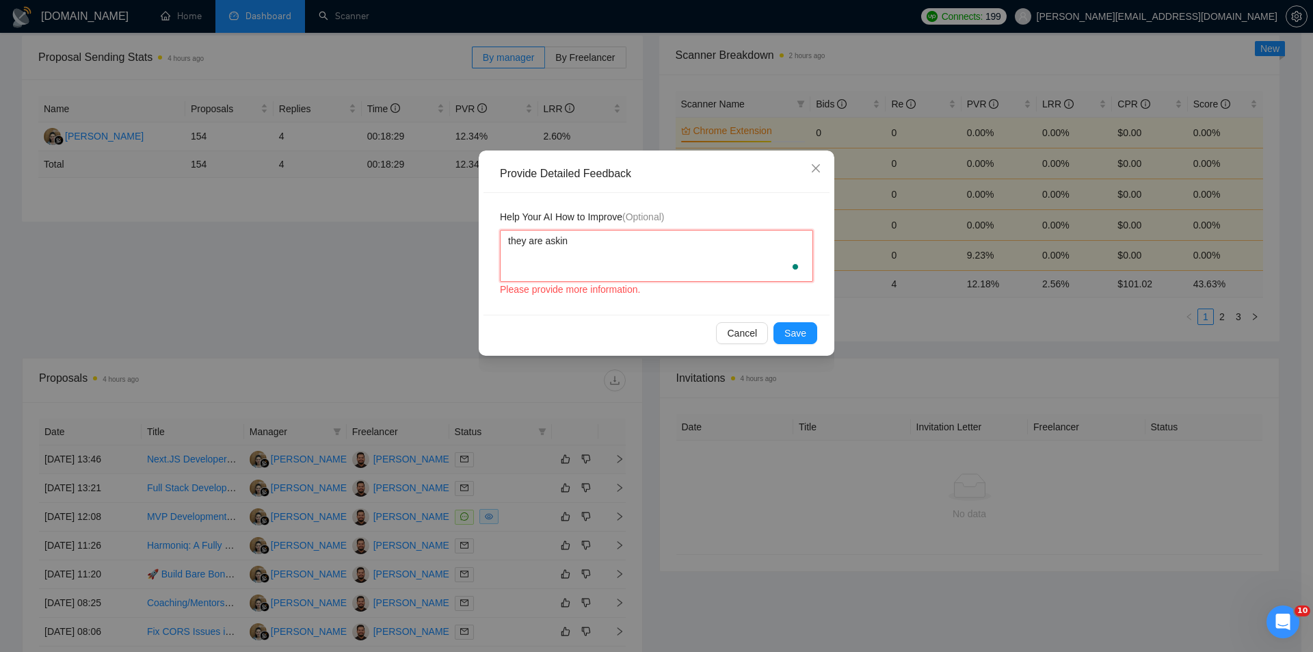
type textarea "they are asking"
type textarea "they are asking f"
type textarea "they are asking fo"
type textarea "they are asking for"
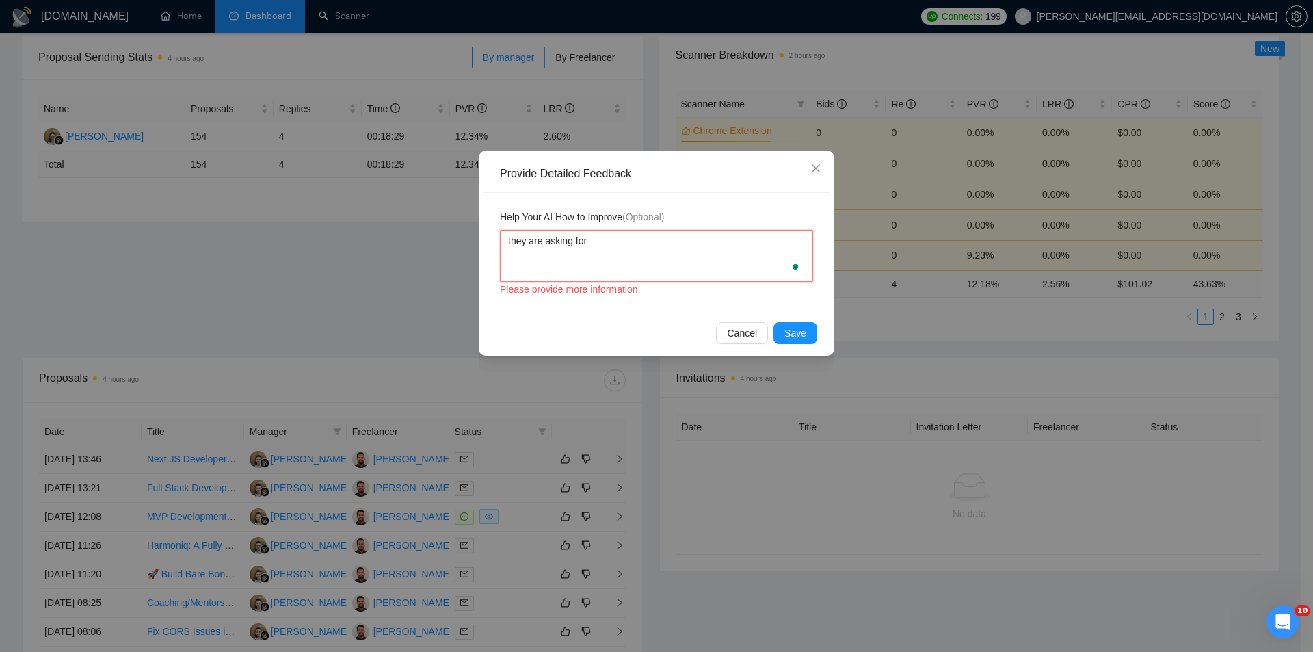
type textarea "they are asking for"
type textarea "they are asking for U"
type textarea "they are asking for Uk"
type textarea "they are asking for Ukr"
type textarea "they are asking for Ukra"
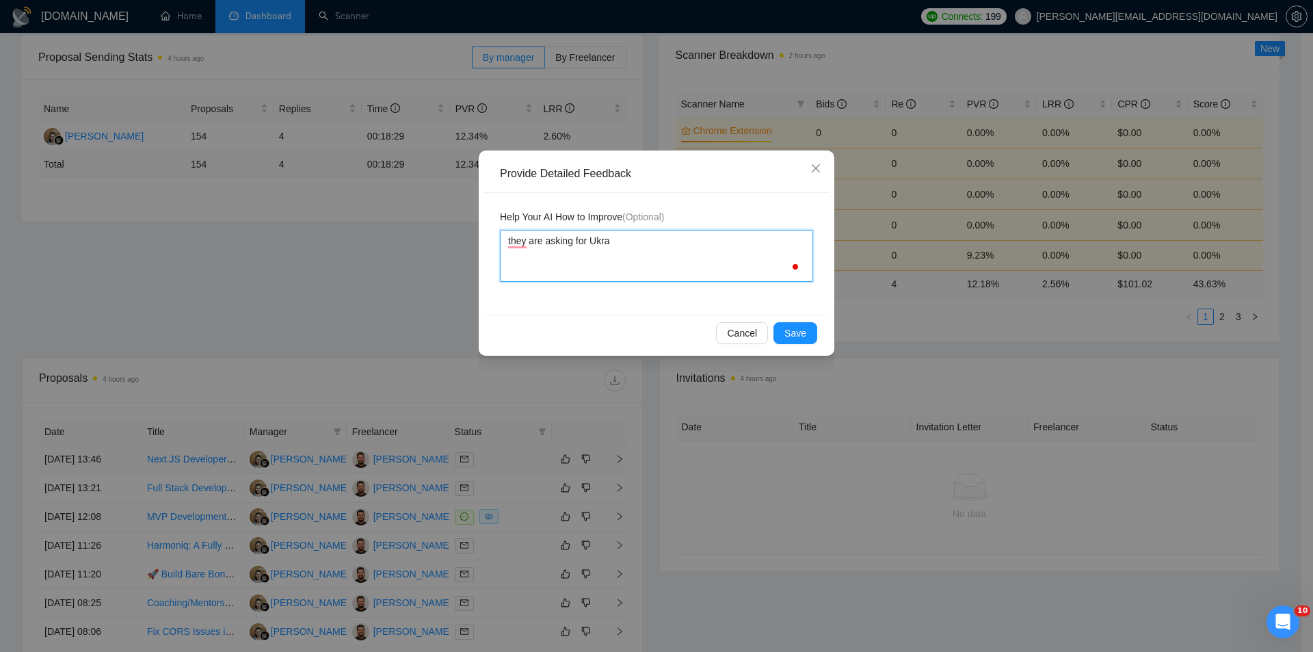
type textarea "they are asking for Ukrai"
type textarea "they are asking for Ukrain"
type textarea "they are asking for Ukrainai"
type textarea "they are asking for Ukrainain"
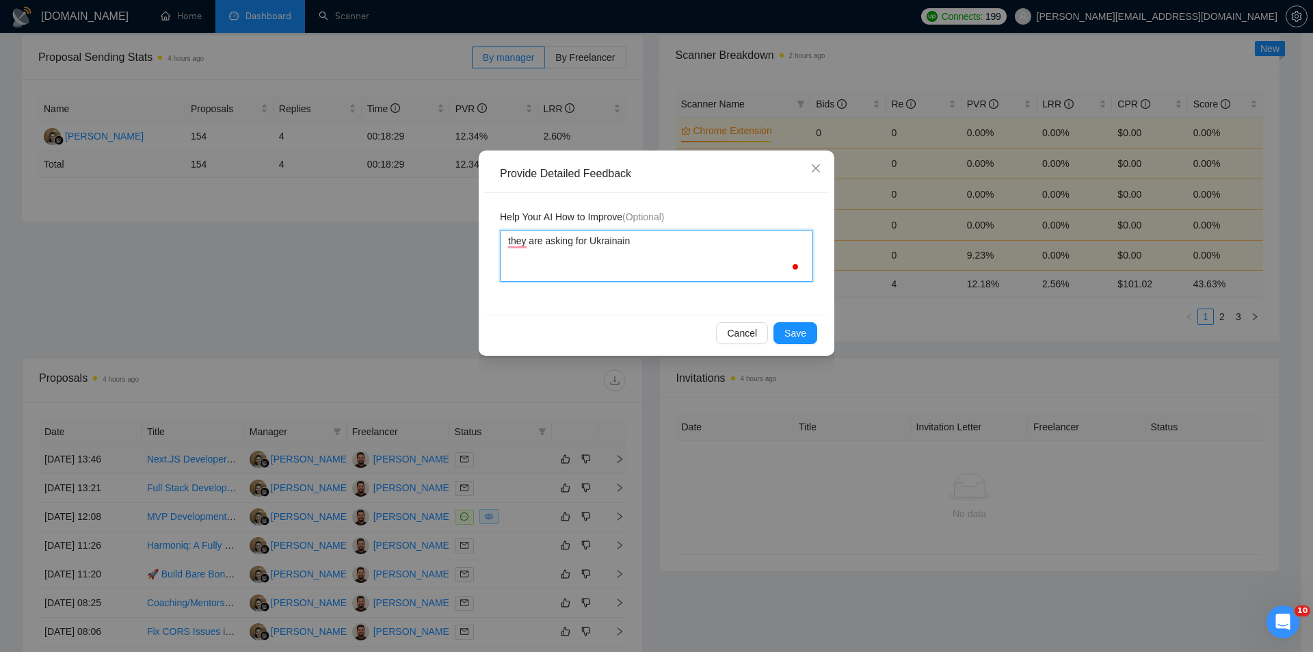
type textarea "they are asking for Ukrainain o"
type textarea "they are asking for Ukrainain or"
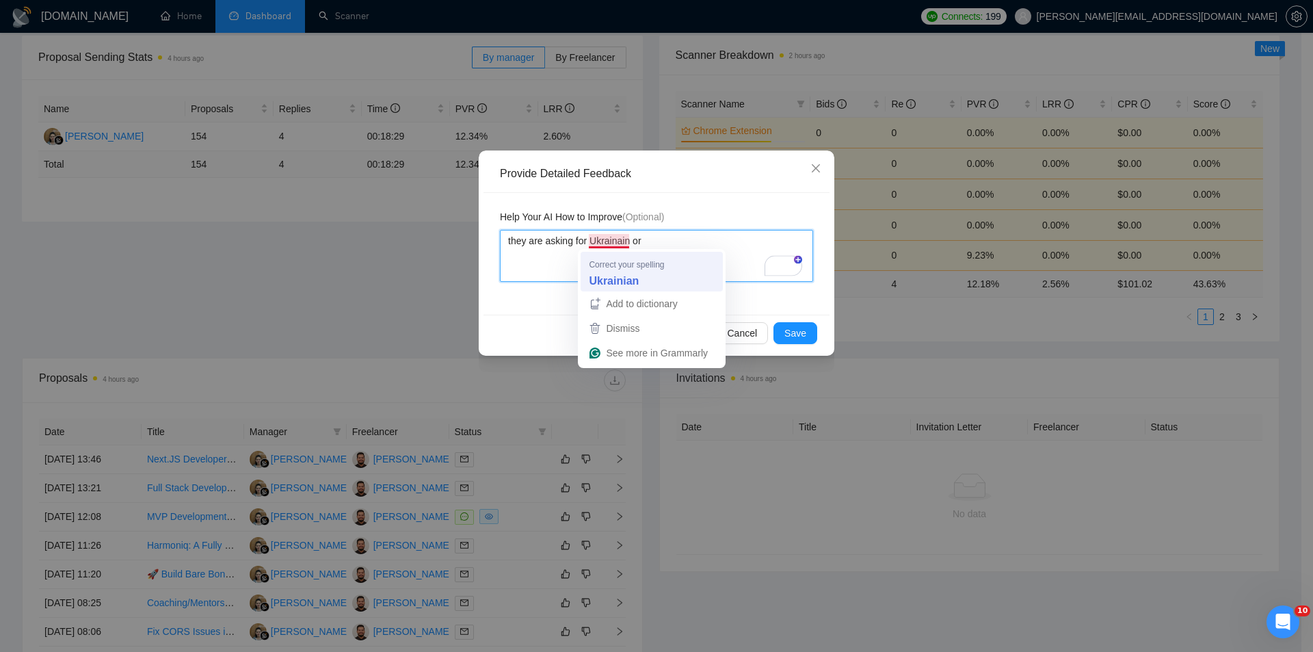
type textarea "they are asking for Ukrainain or"
type textarea "they are asking for Ukrainian or"
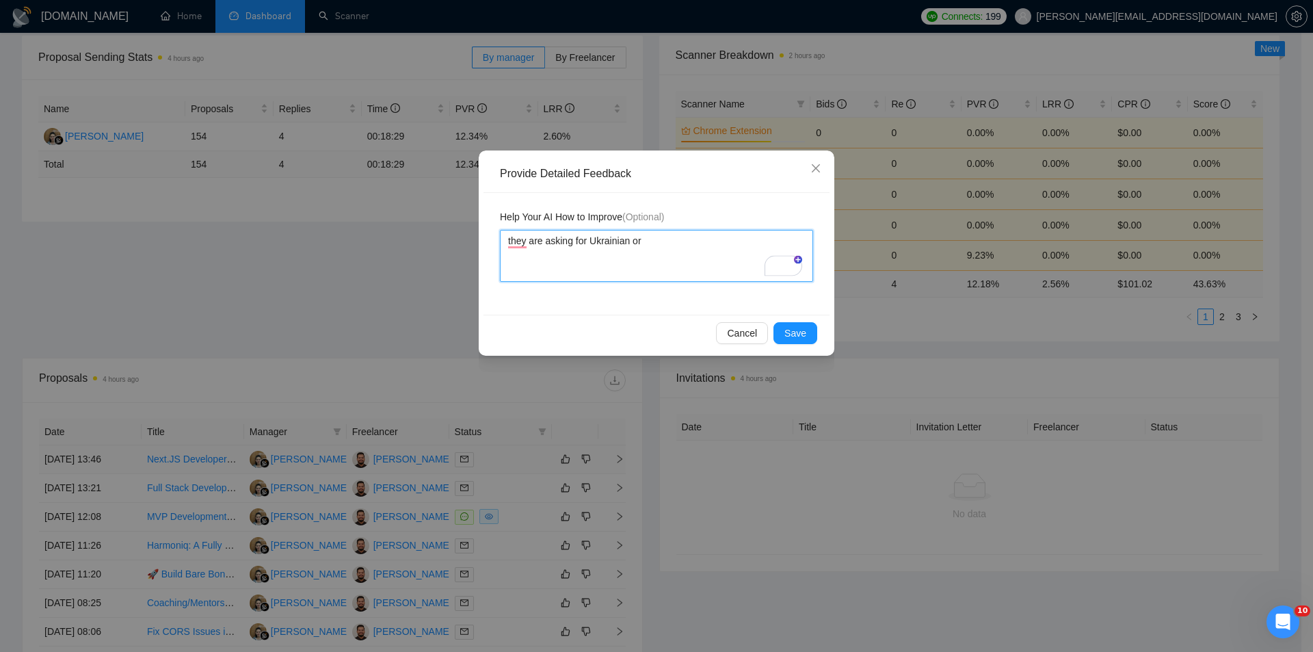
click at [695, 251] on textarea "they are asking for Ukrainian or" at bounding box center [656, 256] width 313 height 52
type textarea "they are asking for Ukrainian orr"
type textarea "they are asking for Ukrainian orru"
type textarea "they are asking for Ukrainian orrus"
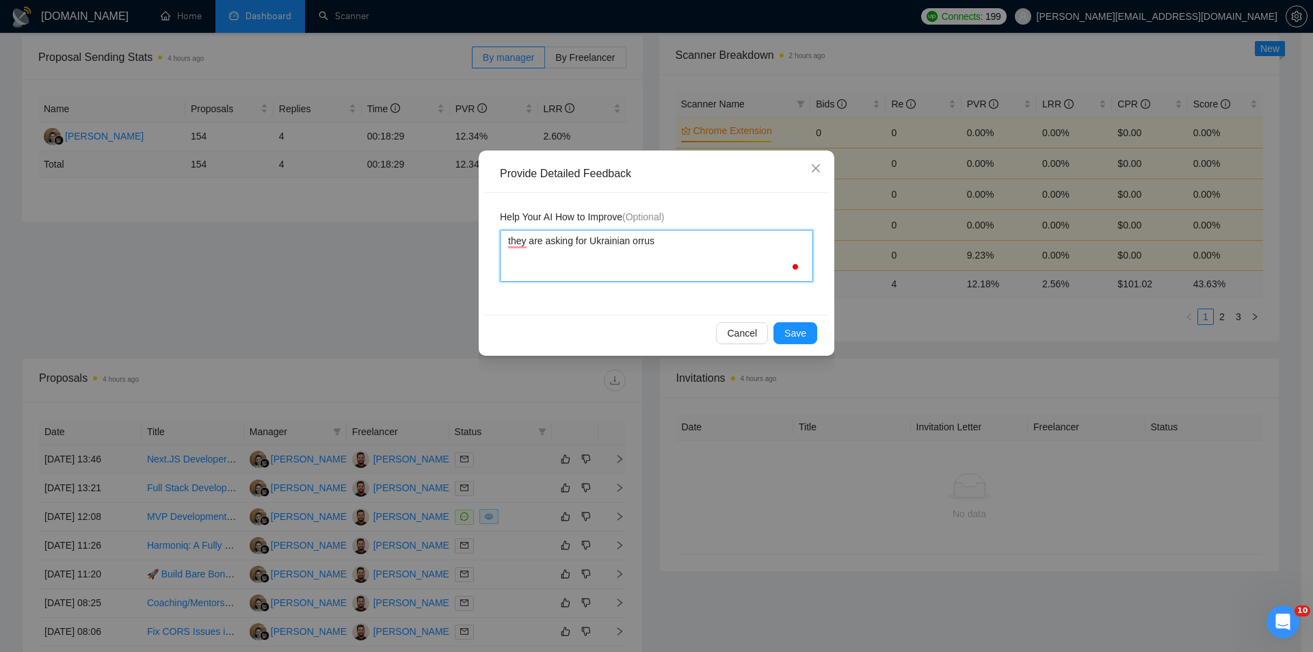
type textarea "they are asking for Ukrainian orruss"
type textarea "they are asking for Ukrainian orrussi"
type textarea "they are asking for Ukrainian orrussia"
type textarea "they are asking for Ukrainian orrussian"
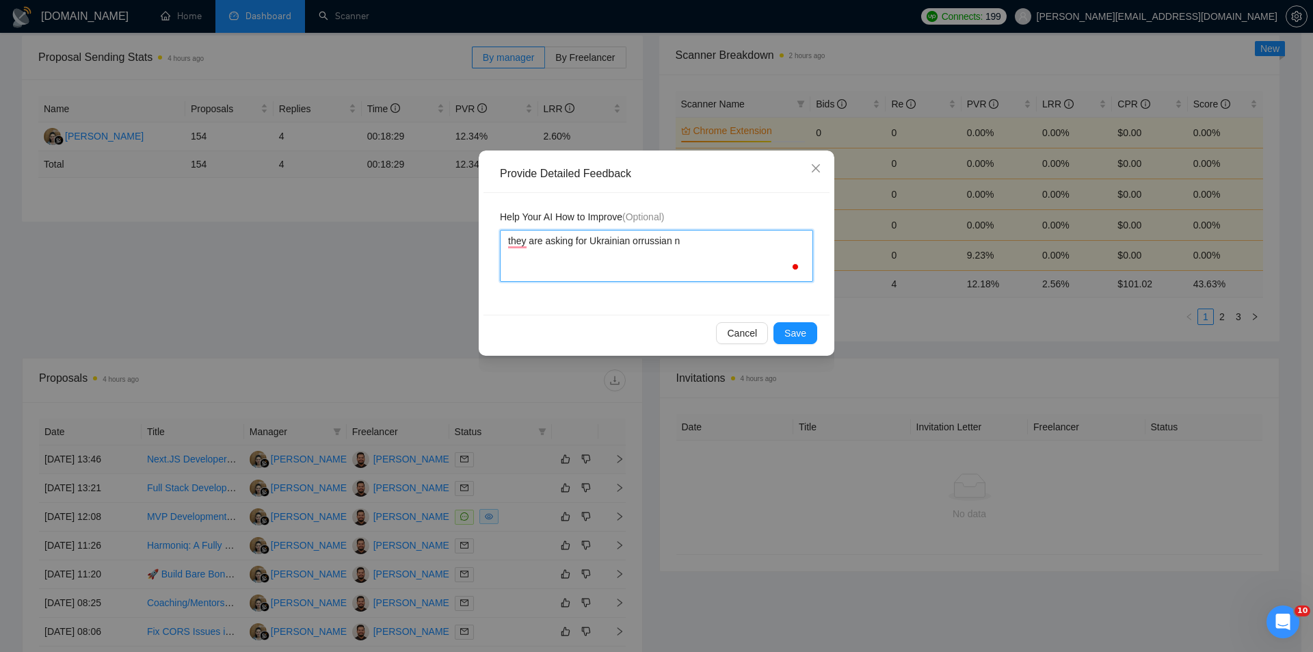
type textarea "they are asking for Ukrainian orrussian na"
type textarea "they are asking for Ukrainian orrussian nat"
type textarea "they are asking for Ukrainian orrussian nati"
type textarea "they are asking for Ukrainian orrussian nativ"
type textarea "they are asking for Ukrainian orrussian native"
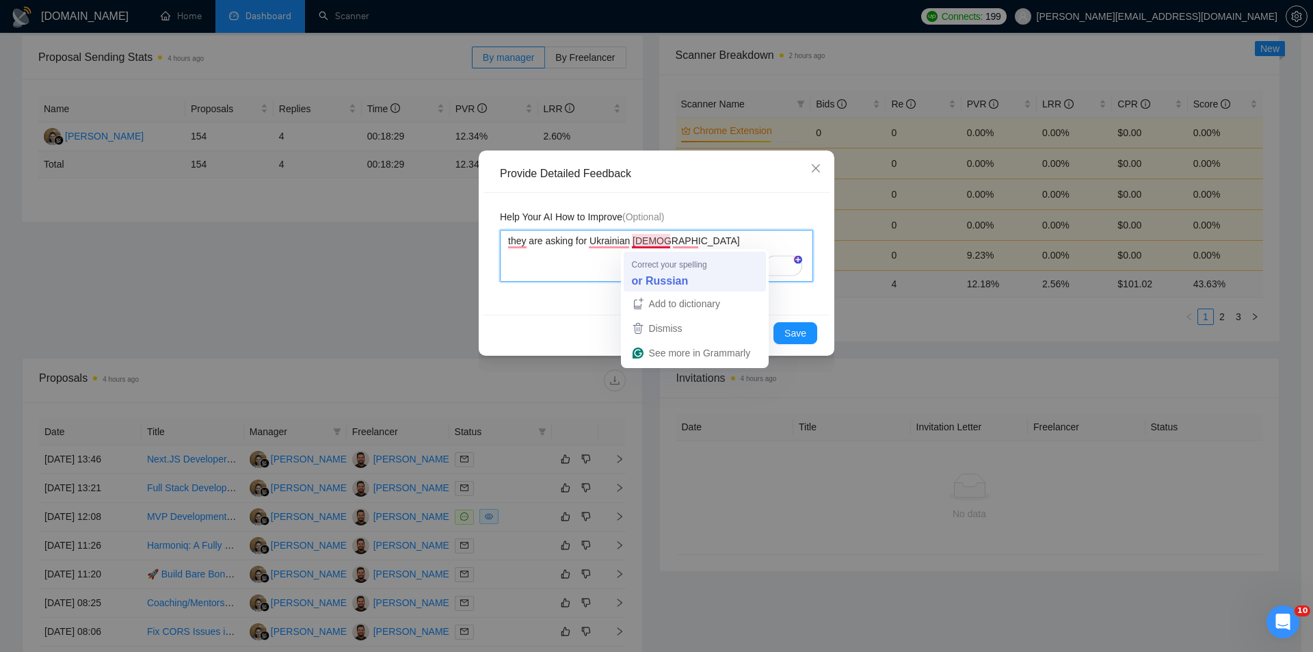
type textarea "they are asking for Ukrainian orrussian native"
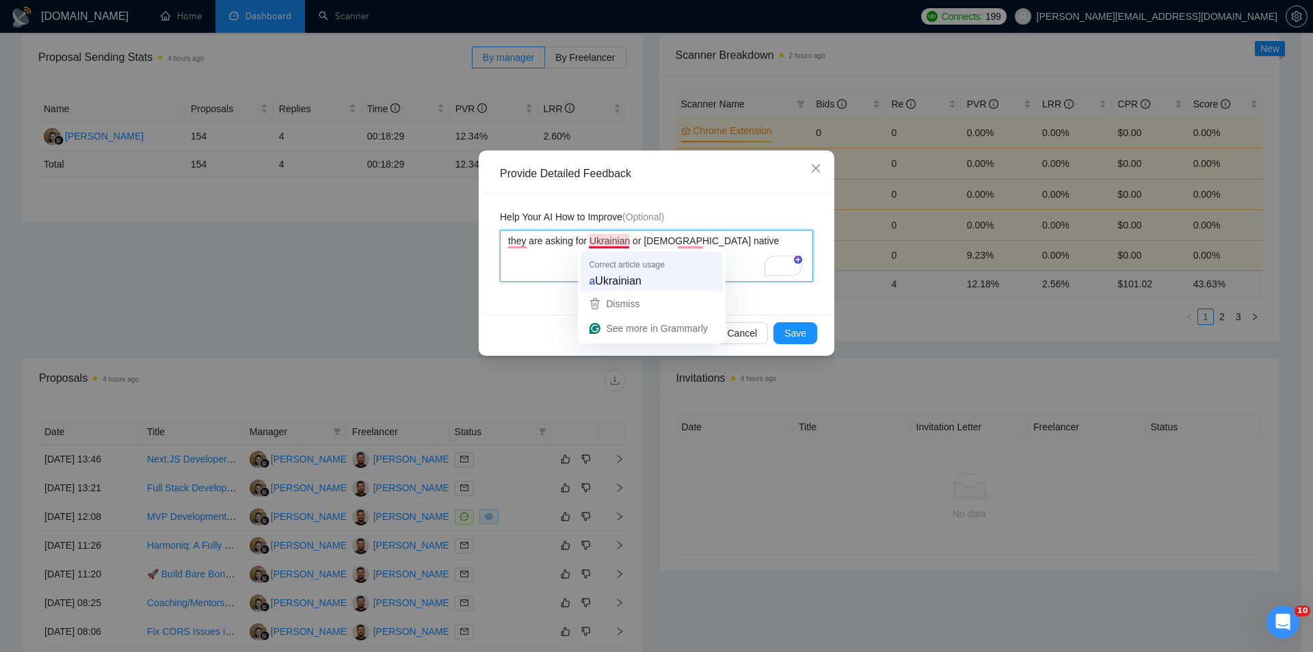
type textarea "they are asking for Ukrainian or Russian native"
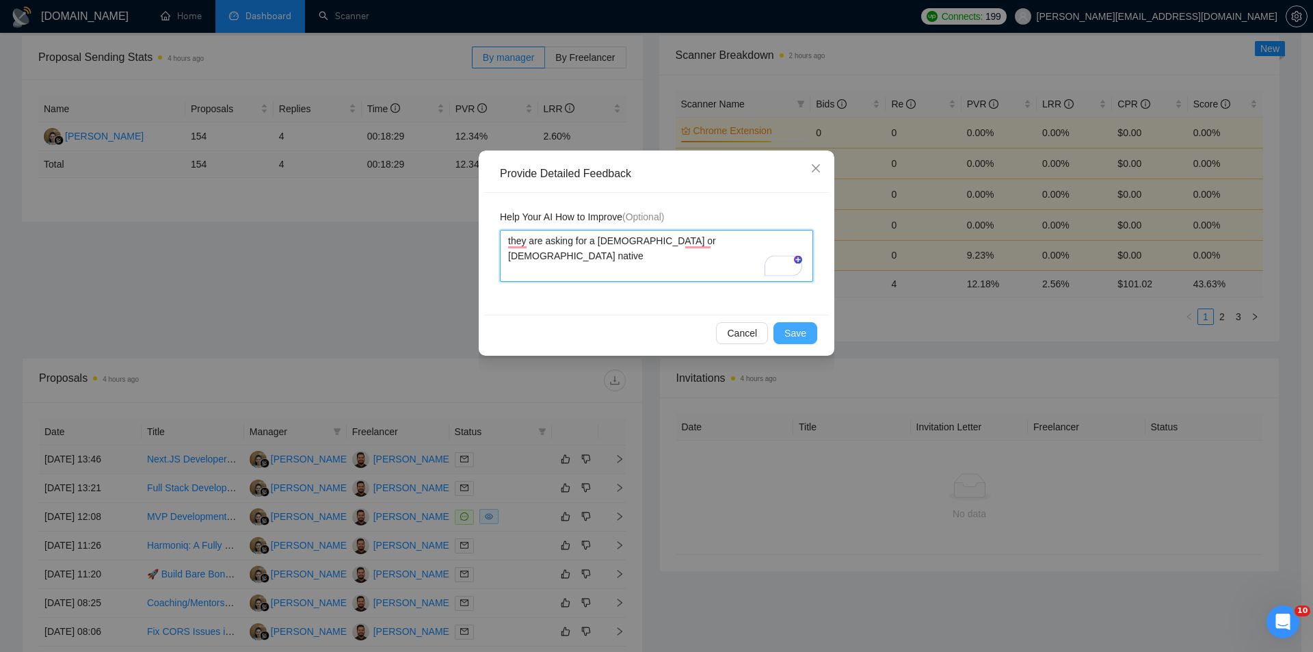
type textarea "they are asking for a Ukrainian or Russian native"
click at [805, 336] on span "Save" at bounding box center [795, 332] width 22 height 15
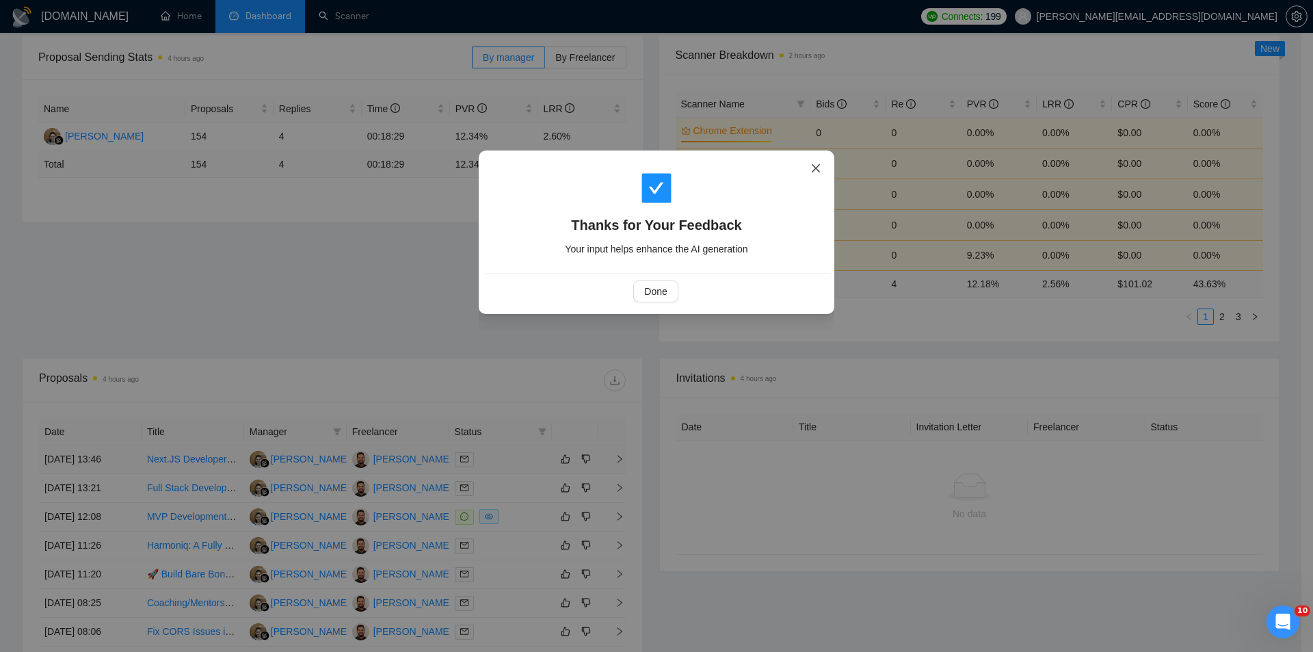
click at [822, 161] on span "Close" at bounding box center [815, 168] width 37 height 37
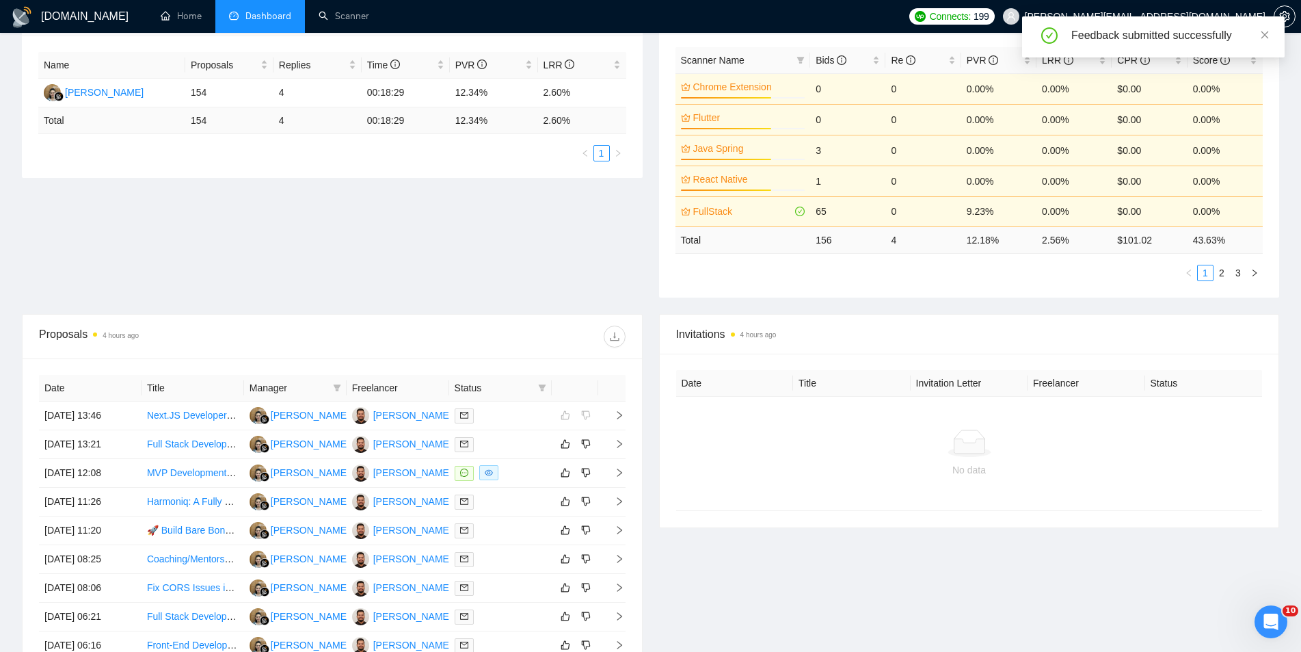
scroll to position [273, 0]
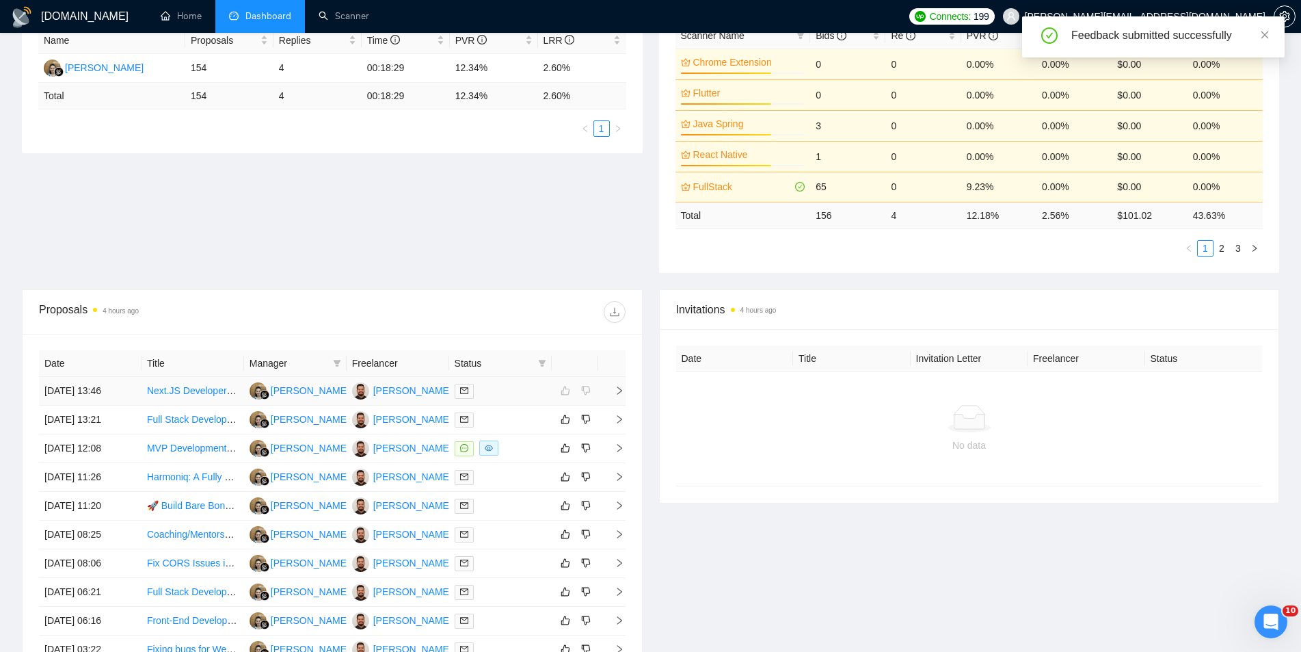
click at [618, 390] on icon "right" at bounding box center [620, 391] width 10 height 10
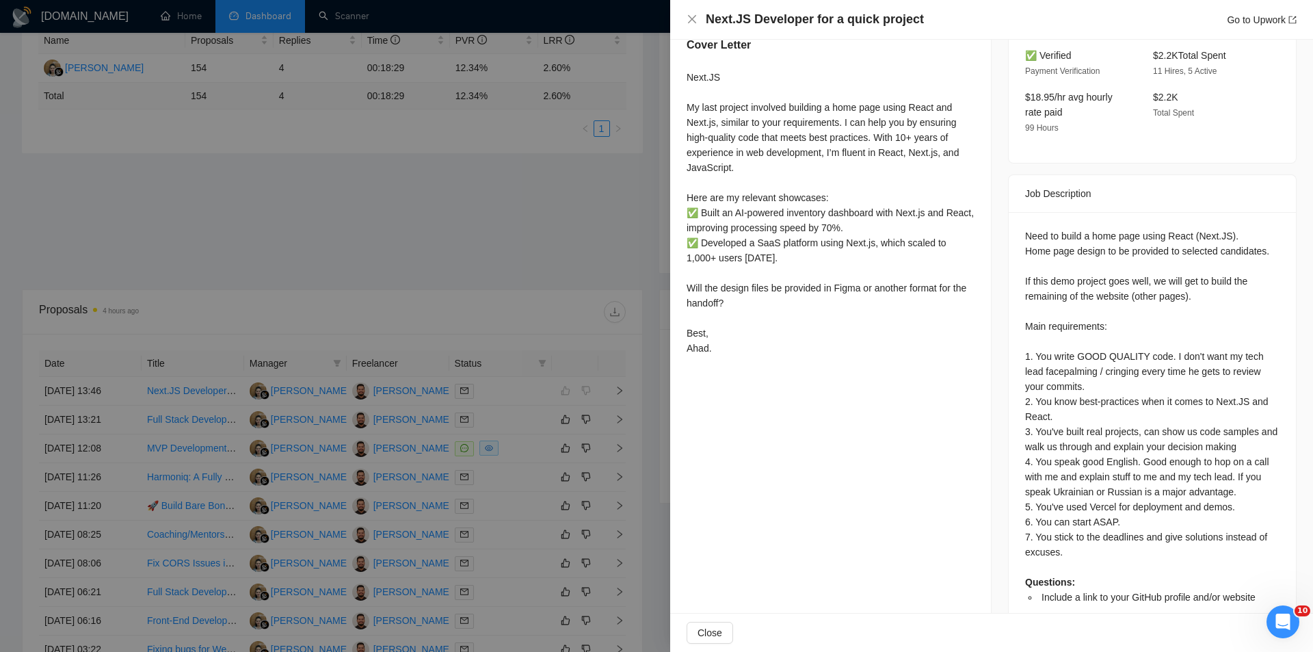
click at [211, 305] on div at bounding box center [656, 326] width 1313 height 652
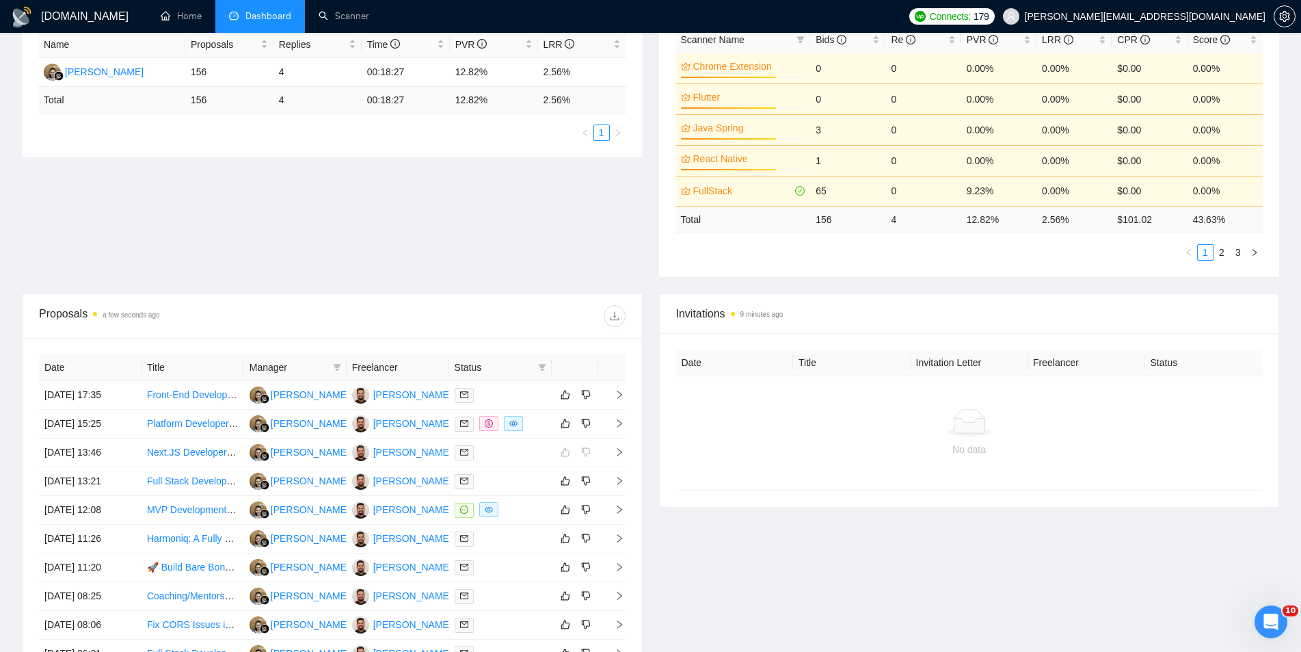
scroll to position [361, 0]
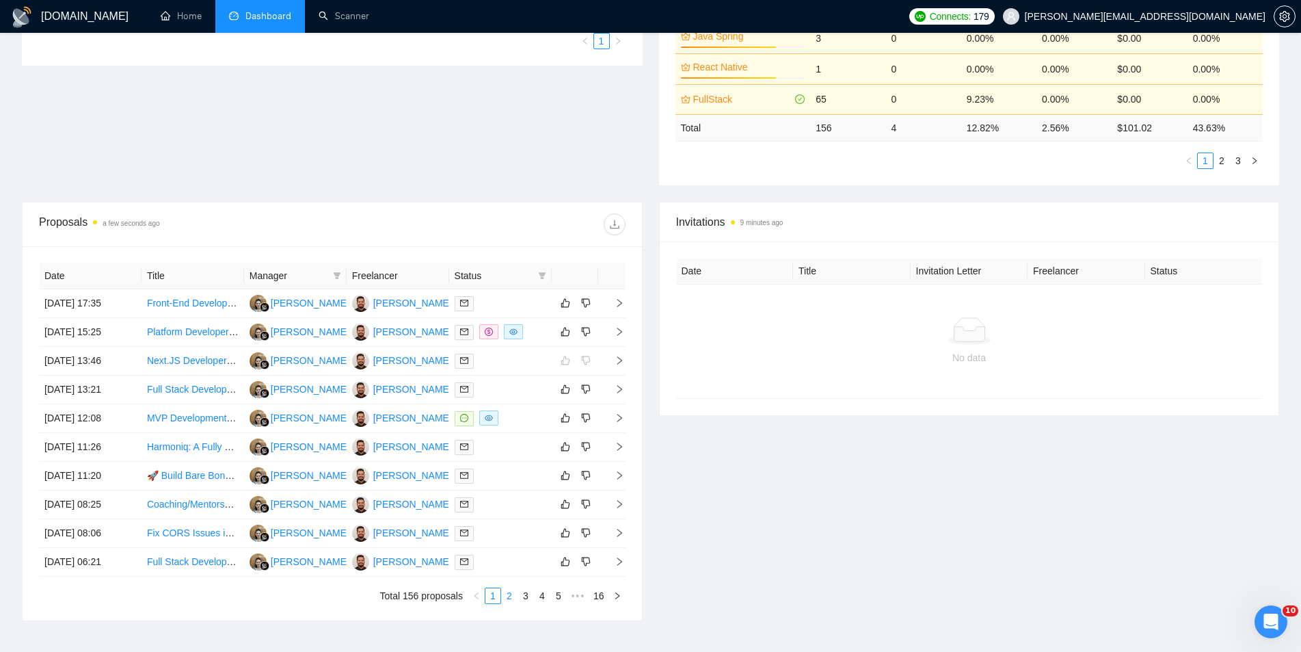
click at [509, 588] on link "2" at bounding box center [509, 595] width 15 height 15
click at [492, 589] on link "1" at bounding box center [492, 595] width 15 height 15
drag, startPoint x: 712, startPoint y: 560, endPoint x: 722, endPoint y: 554, distance: 11.0
click at [721, 554] on div "Invitations 10 minutes ago Date Title Invitation Letter Freelancer Status No da…" at bounding box center [969, 411] width 637 height 419
